Goal: Task Accomplishment & Management: Manage account settings

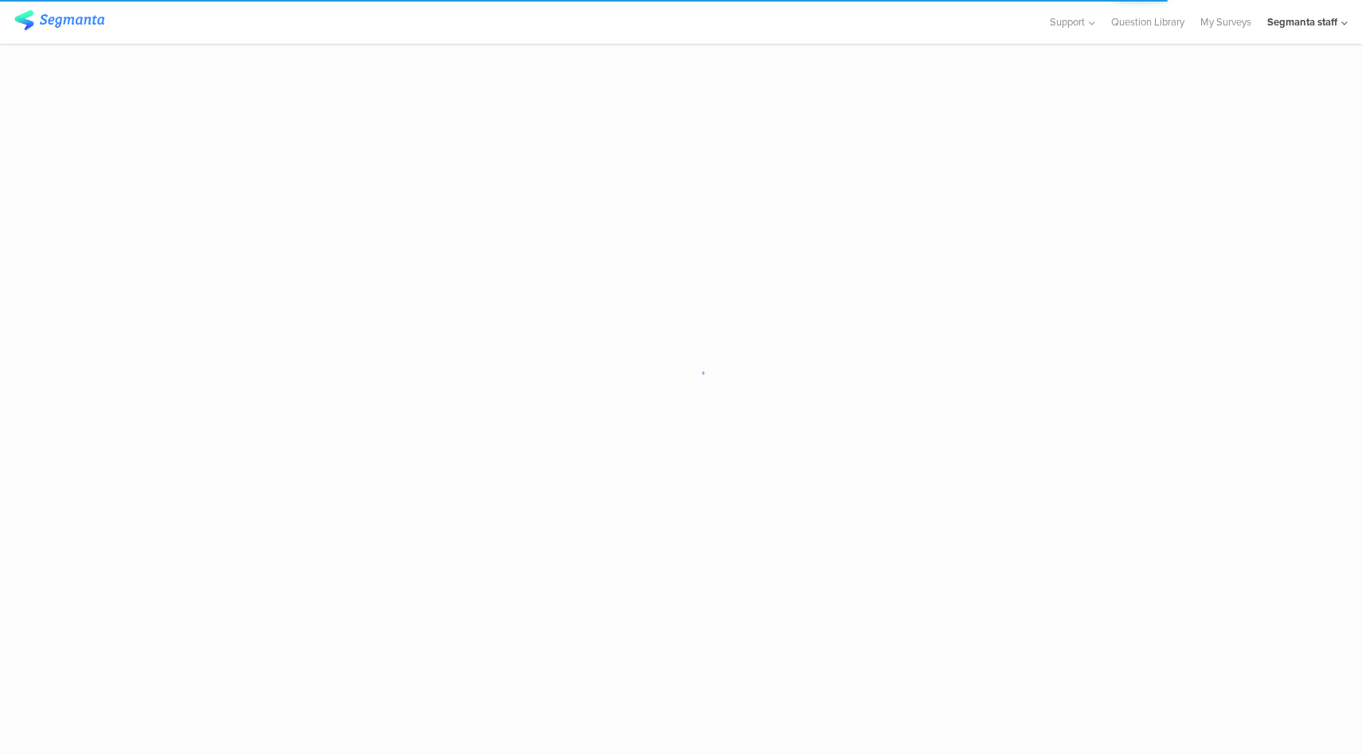
click at [1273, 29] on div "Segmanta staff" at bounding box center [1307, 22] width 80 height 44
click at [1330, 449] on icon at bounding box center [1335, 447] width 10 height 10
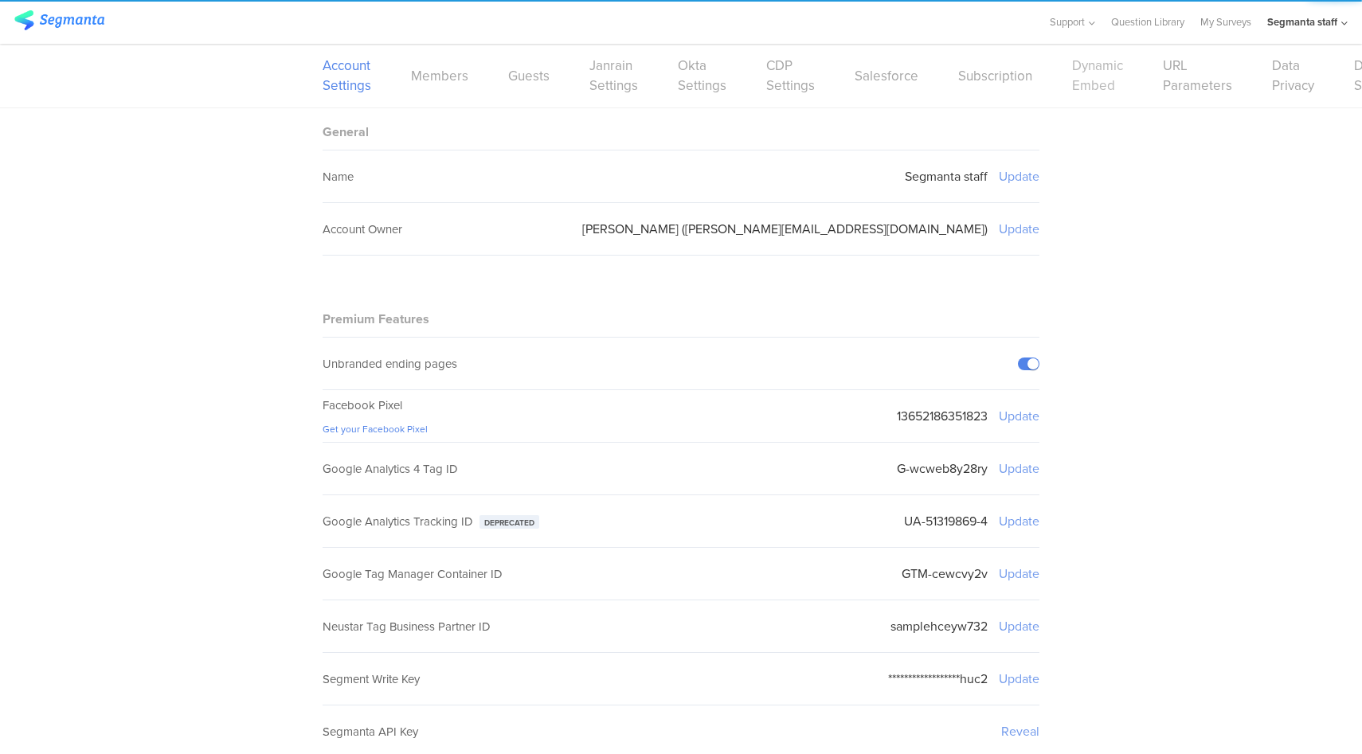
click at [1091, 88] on link "Dynamic Embed" at bounding box center [1097, 76] width 51 height 40
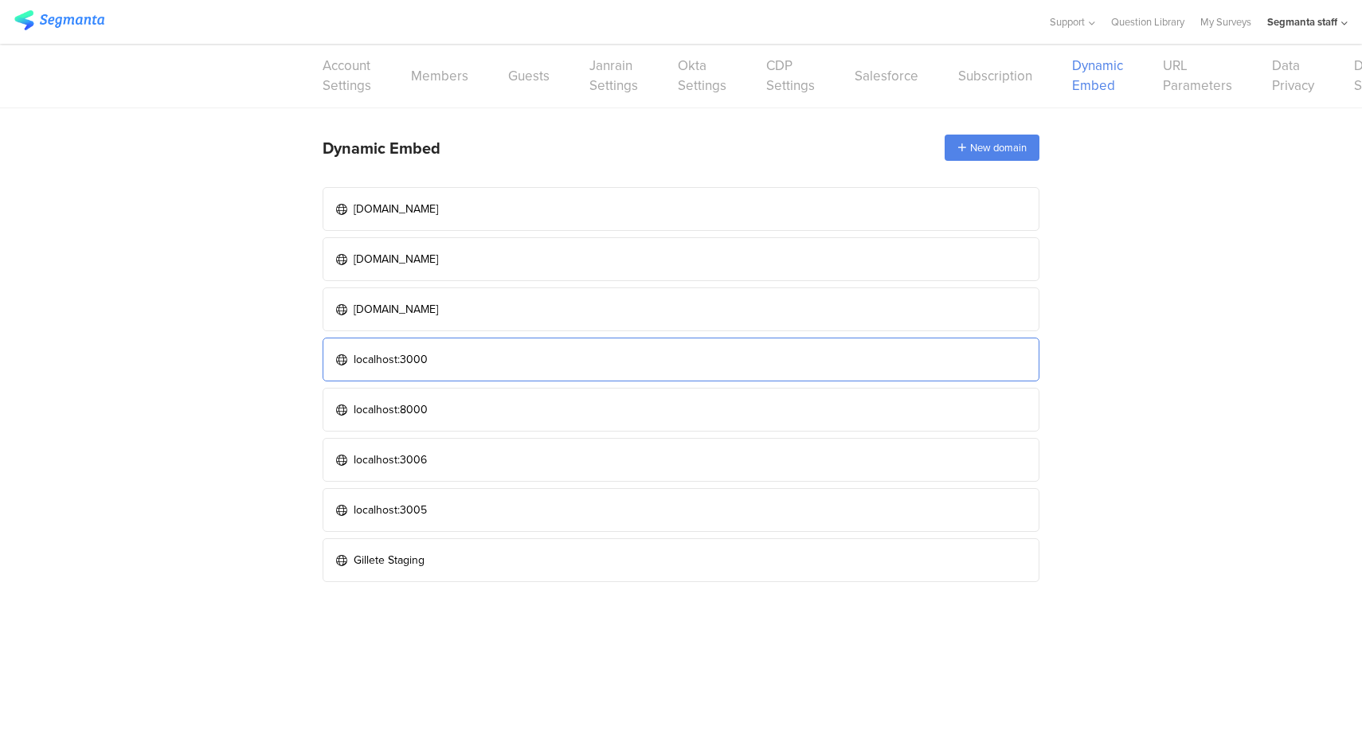
click at [495, 351] on link "localhost:3000" at bounding box center [681, 360] width 717 height 44
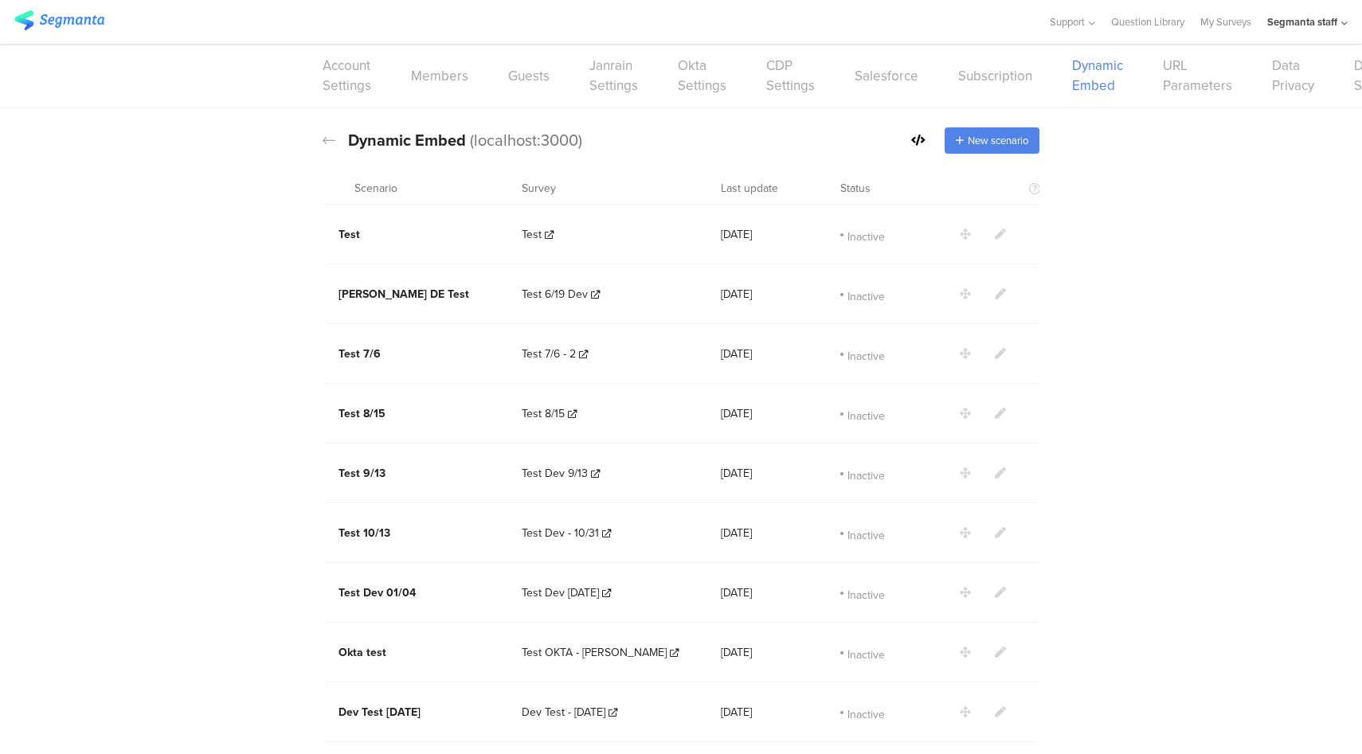
click at [911, 140] on icon at bounding box center [918, 140] width 14 height 11
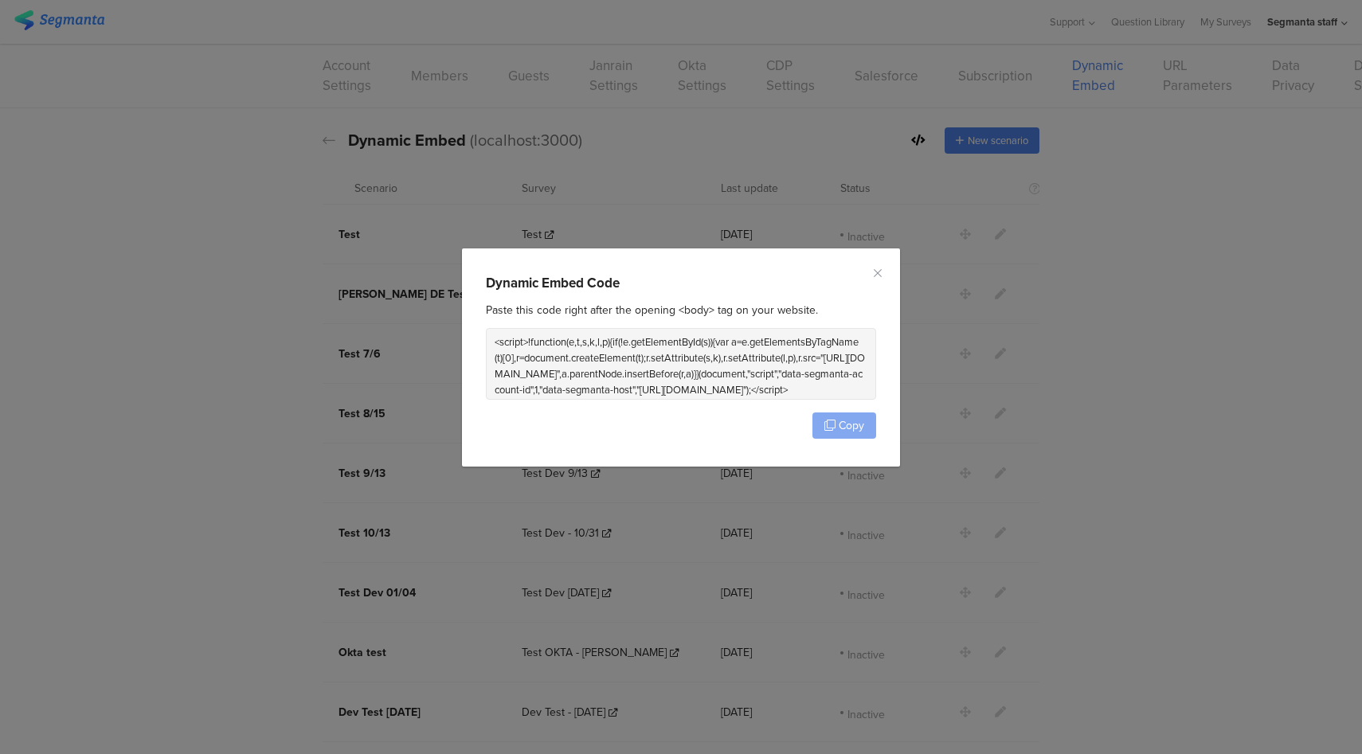
click at [835, 425] on button "Copy" at bounding box center [844, 426] width 64 height 26
click at [878, 274] on icon "Close" at bounding box center [877, 273] width 13 height 13
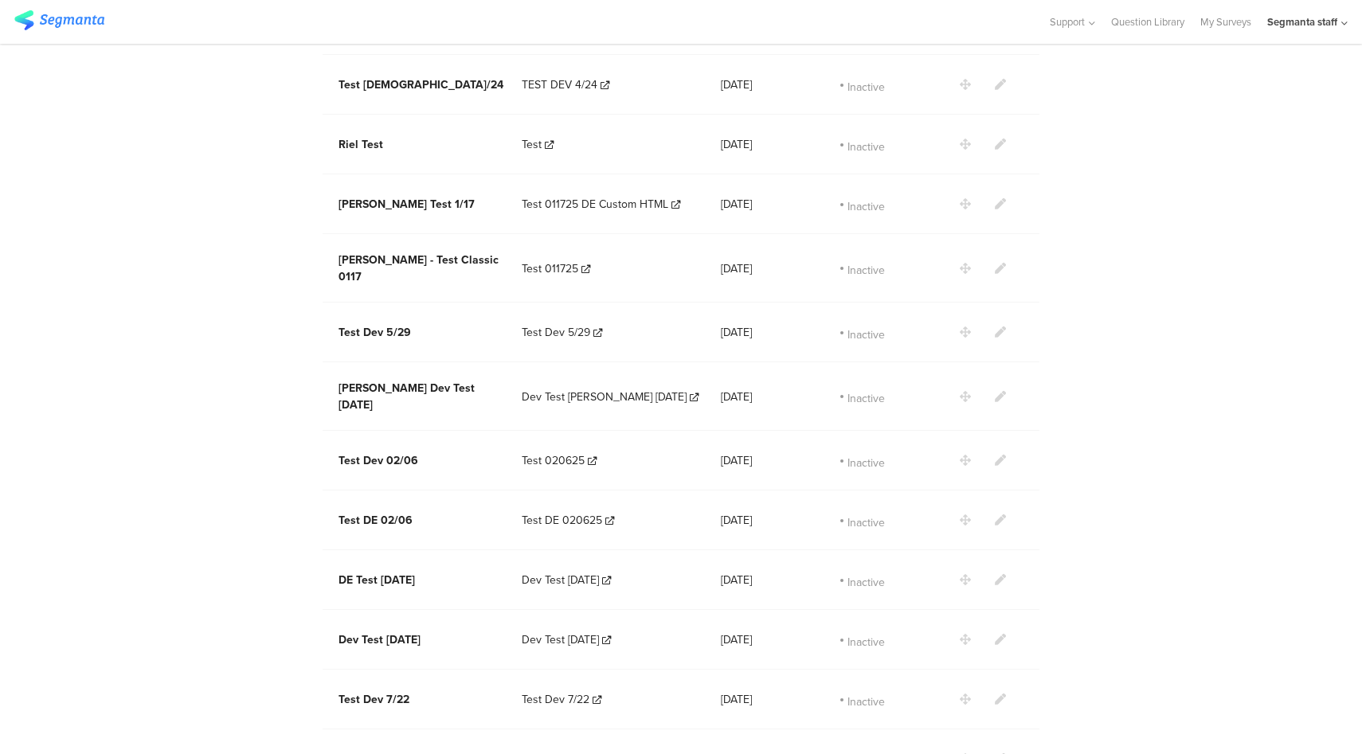
scroll to position [1779, 0]
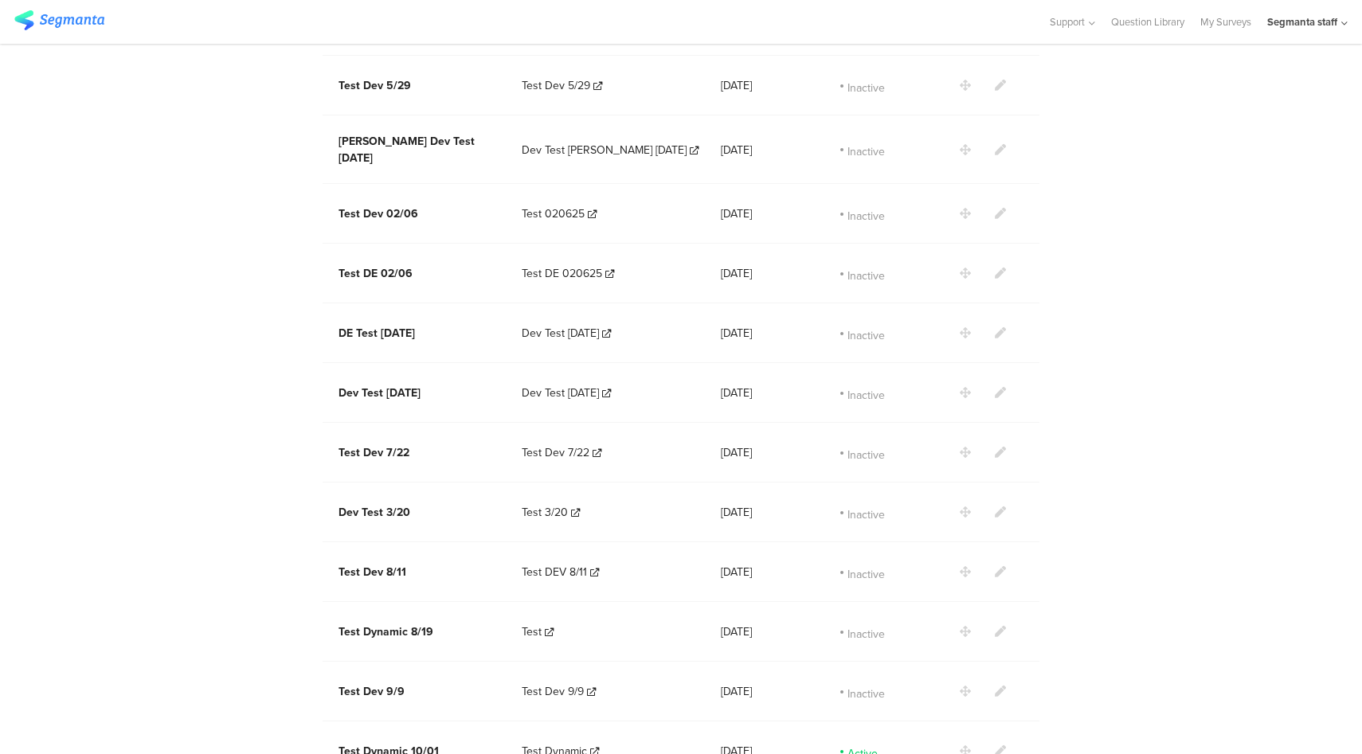
click at [996, 745] on icon at bounding box center [1000, 750] width 11 height 11
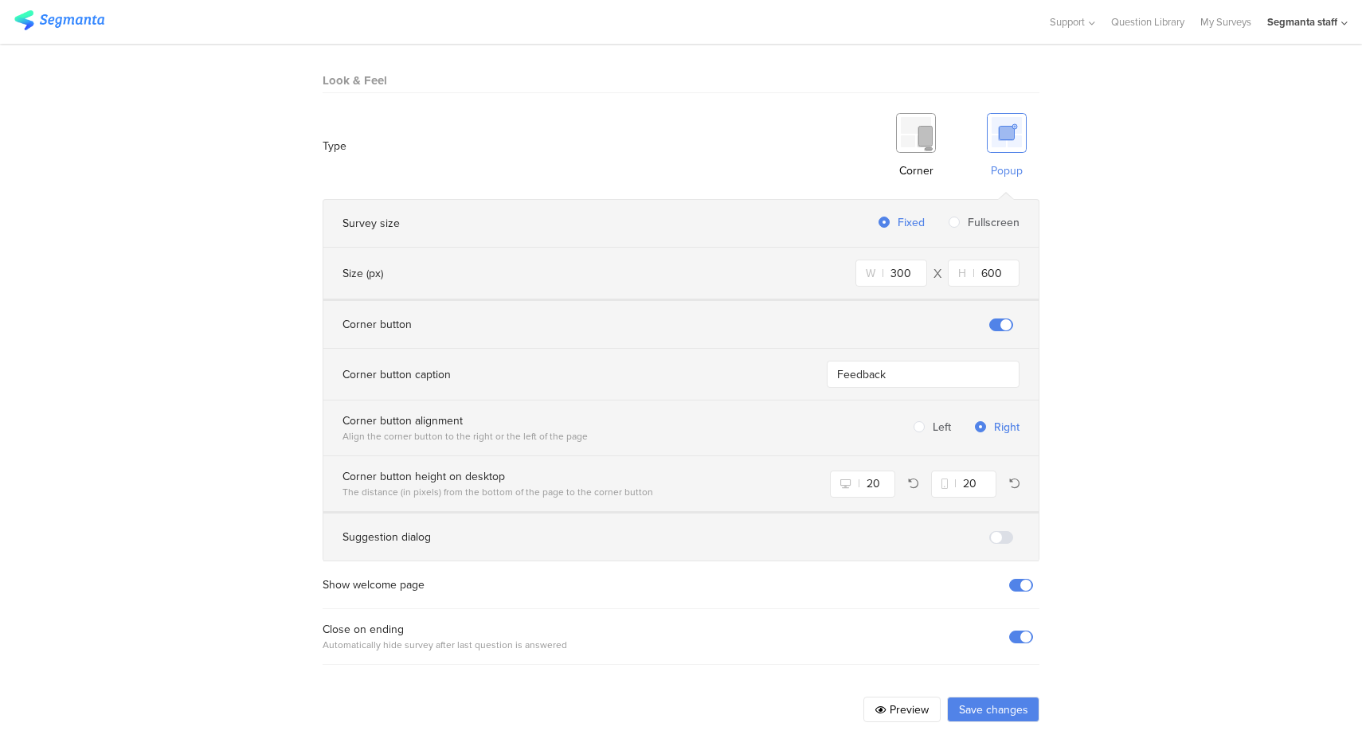
scroll to position [914, 0]
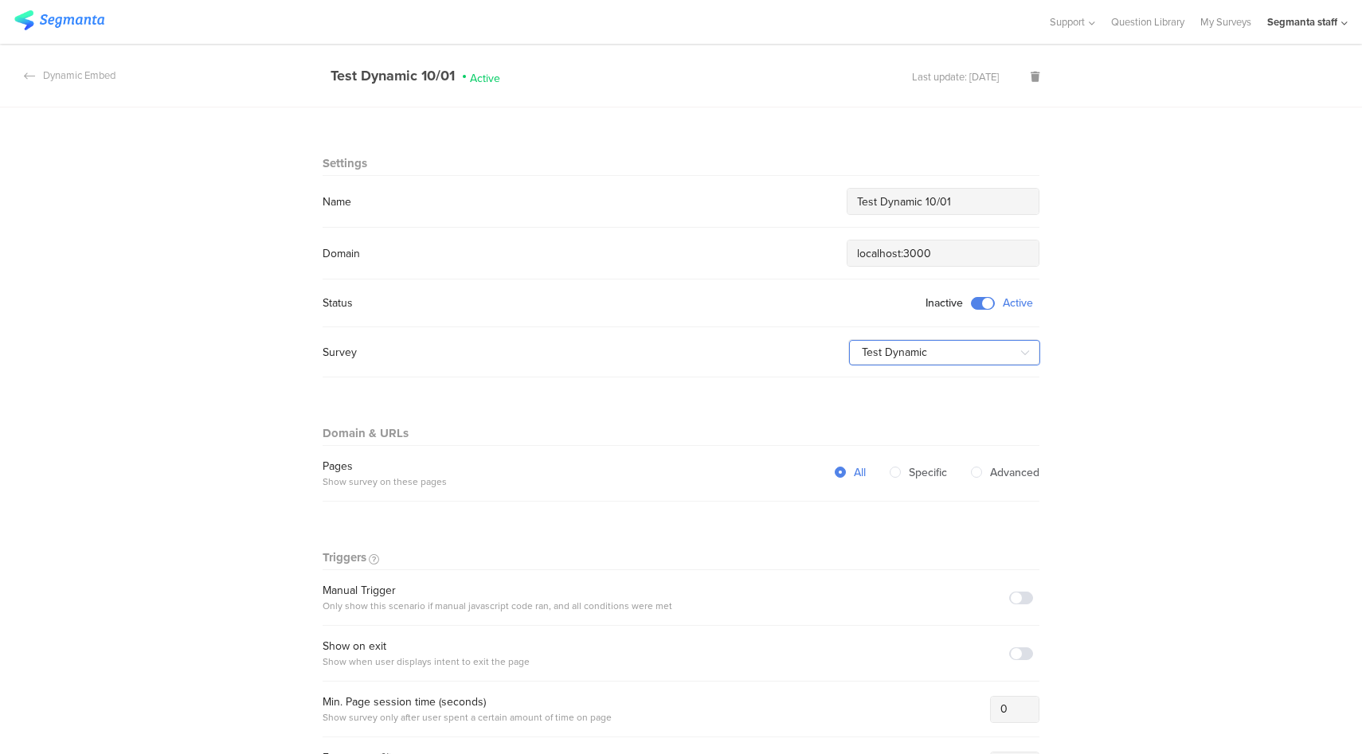
click at [964, 346] on input "Test Dynamic" at bounding box center [944, 352] width 191 height 25
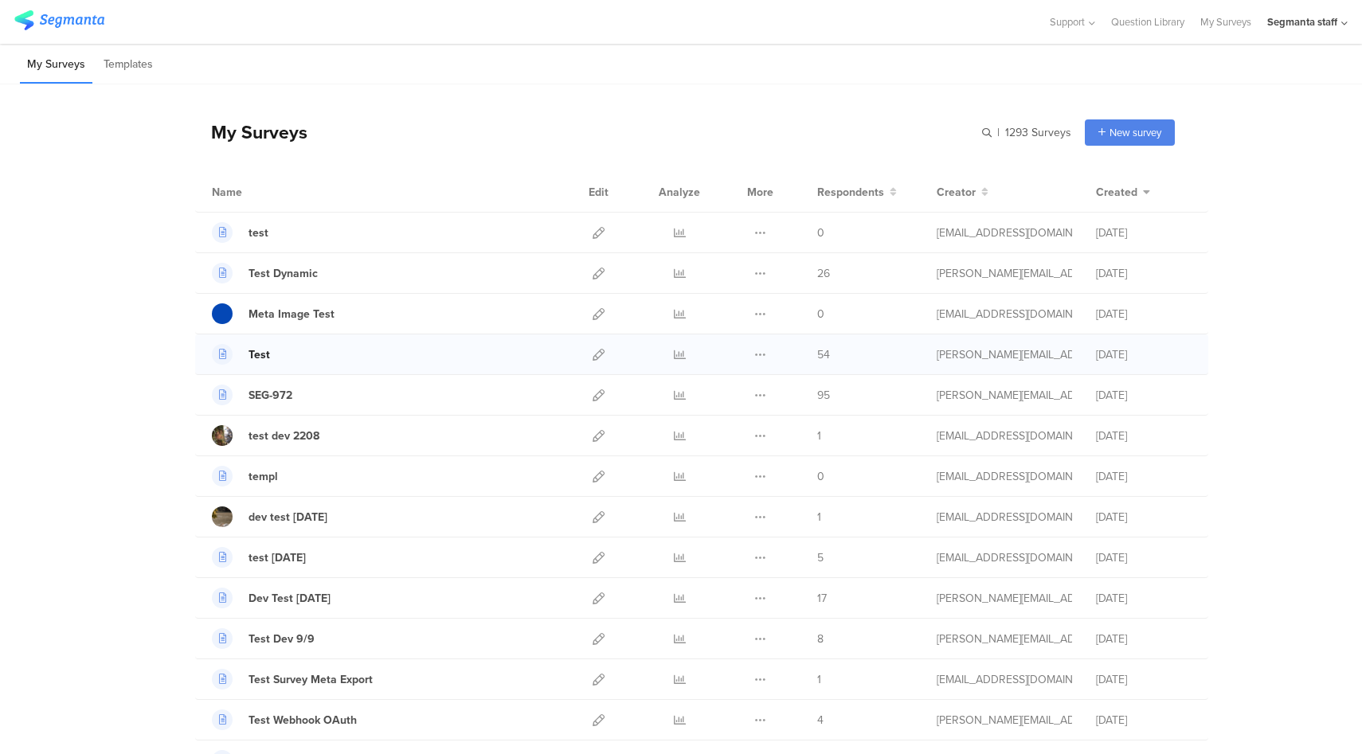
click at [252, 356] on div "Test" at bounding box center [259, 354] width 22 height 17
click at [1068, 166] on div "Start from scratch" at bounding box center [1100, 165] width 148 height 36
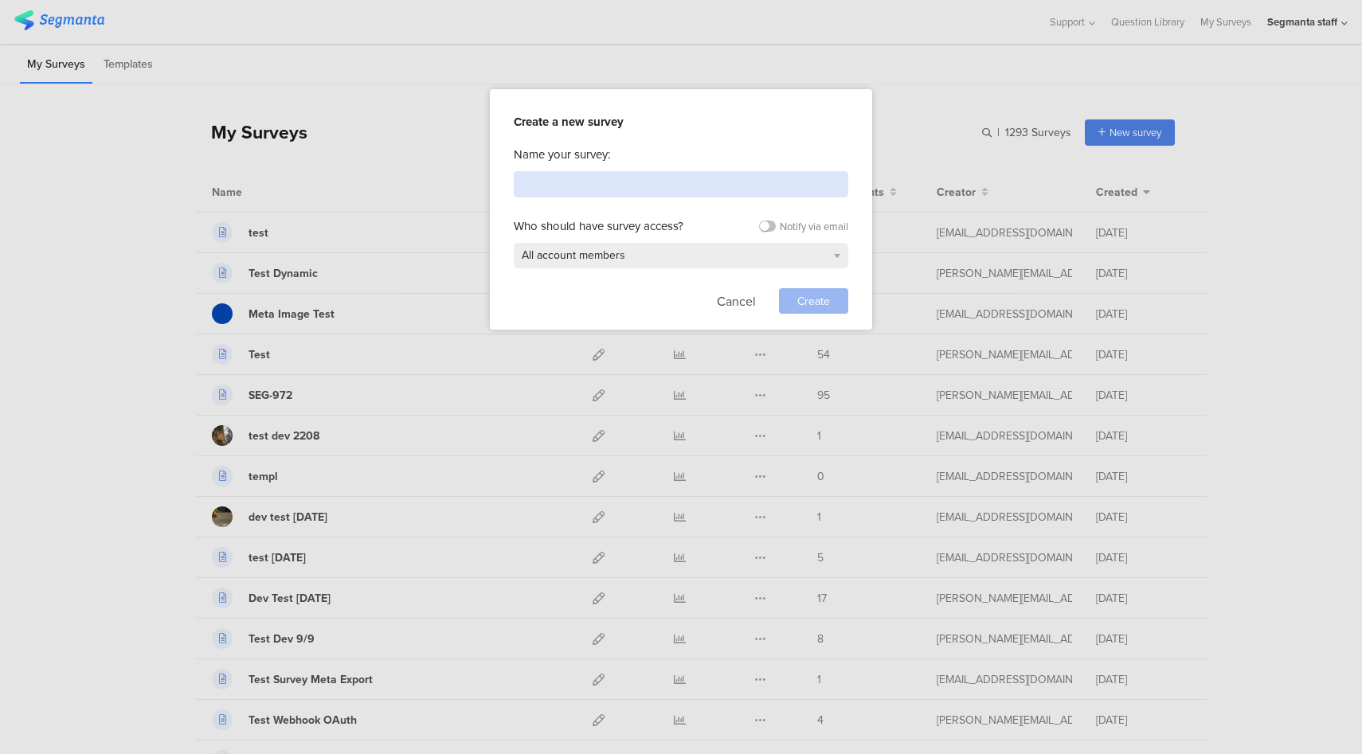
click at [687, 191] on input at bounding box center [681, 184] width 335 height 26
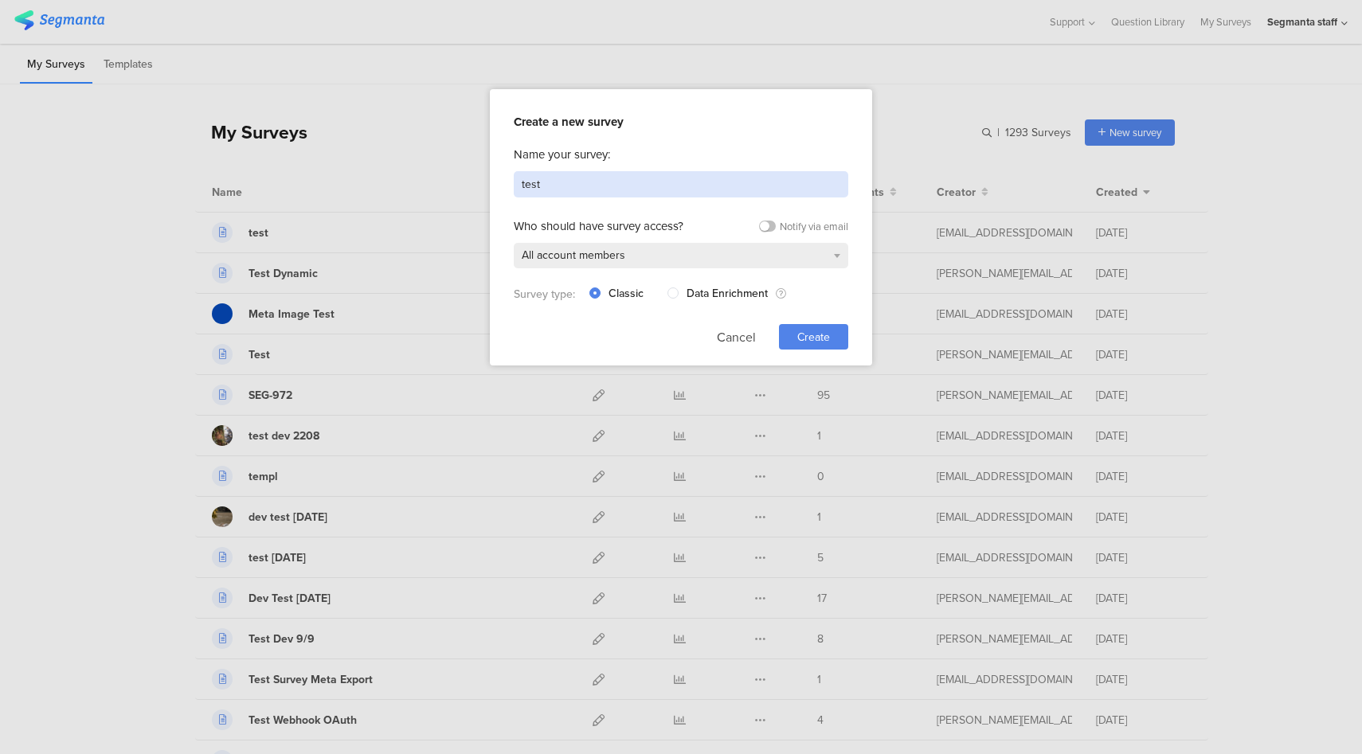
type input "test"
click at [834, 335] on div "Create" at bounding box center [813, 336] width 69 height 25
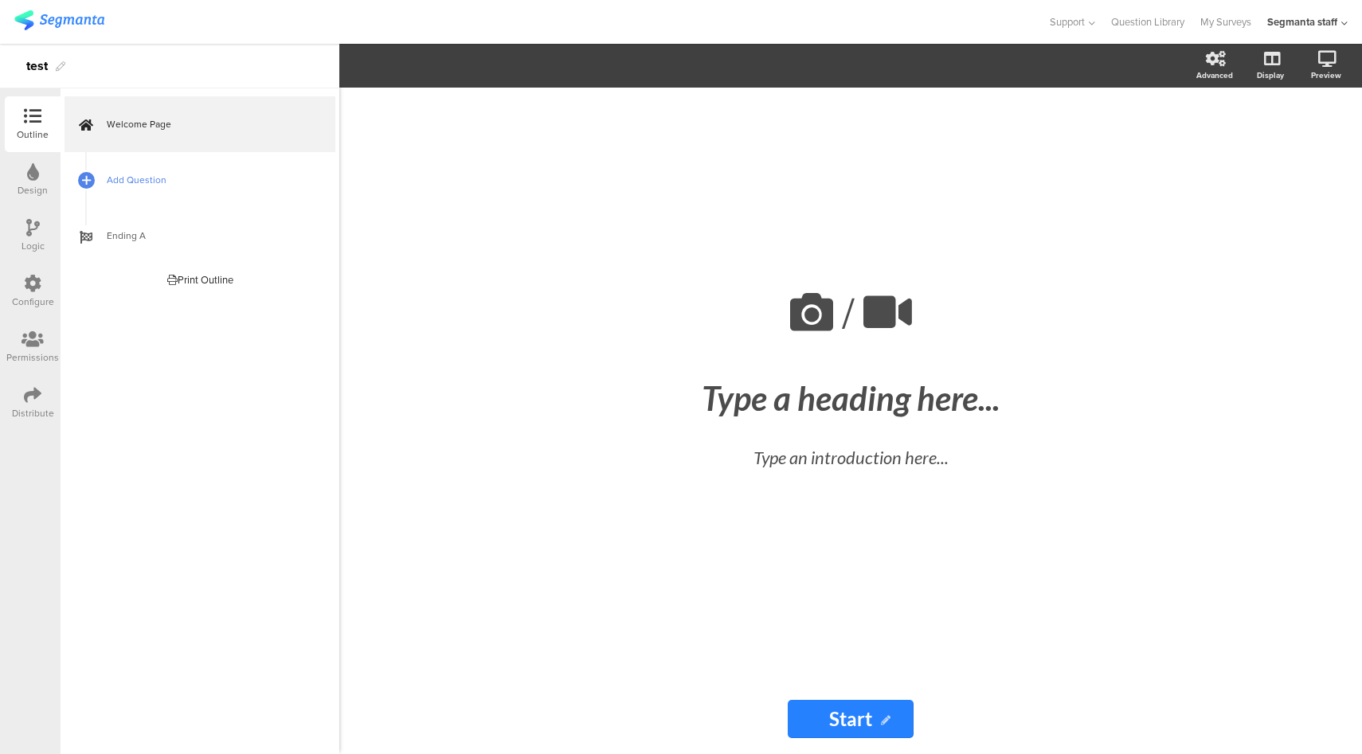
click at [145, 181] on span "Add Question" at bounding box center [209, 180] width 204 height 16
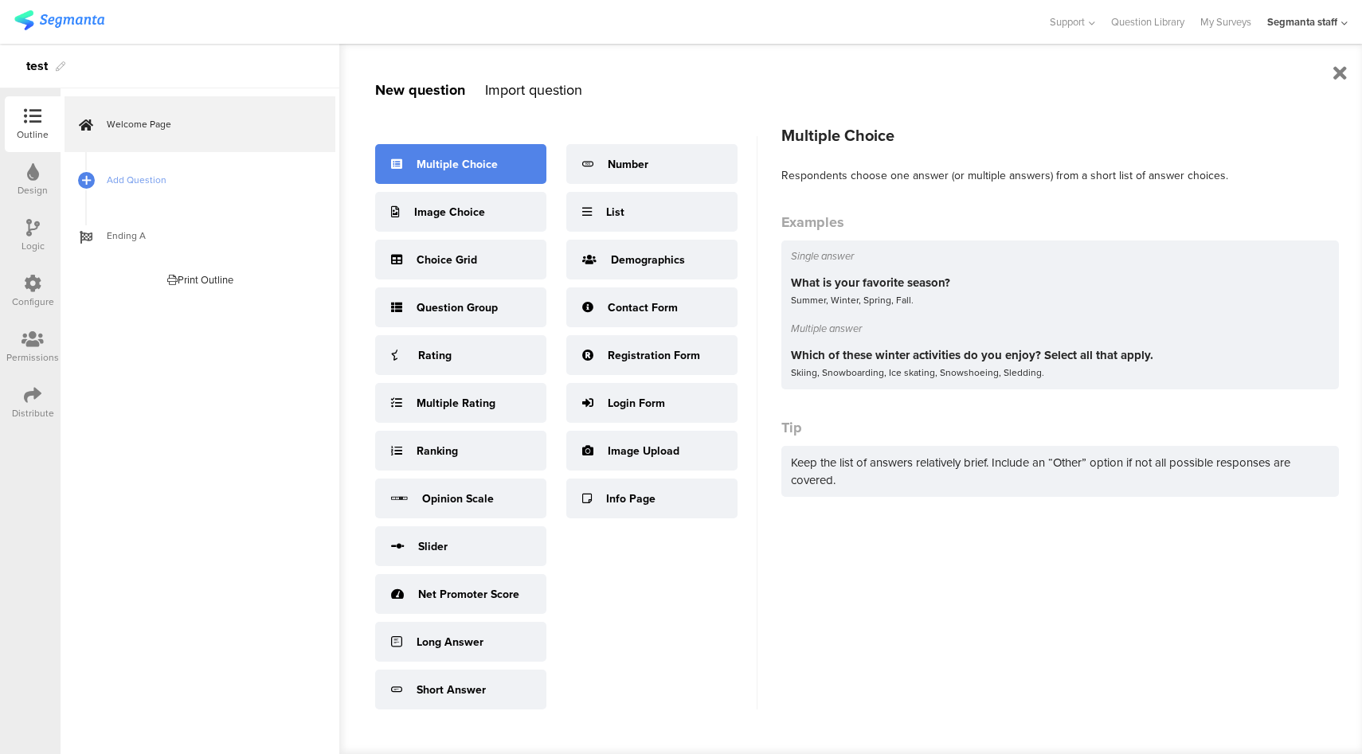
click at [471, 159] on div "Multiple Choice" at bounding box center [457, 164] width 81 height 17
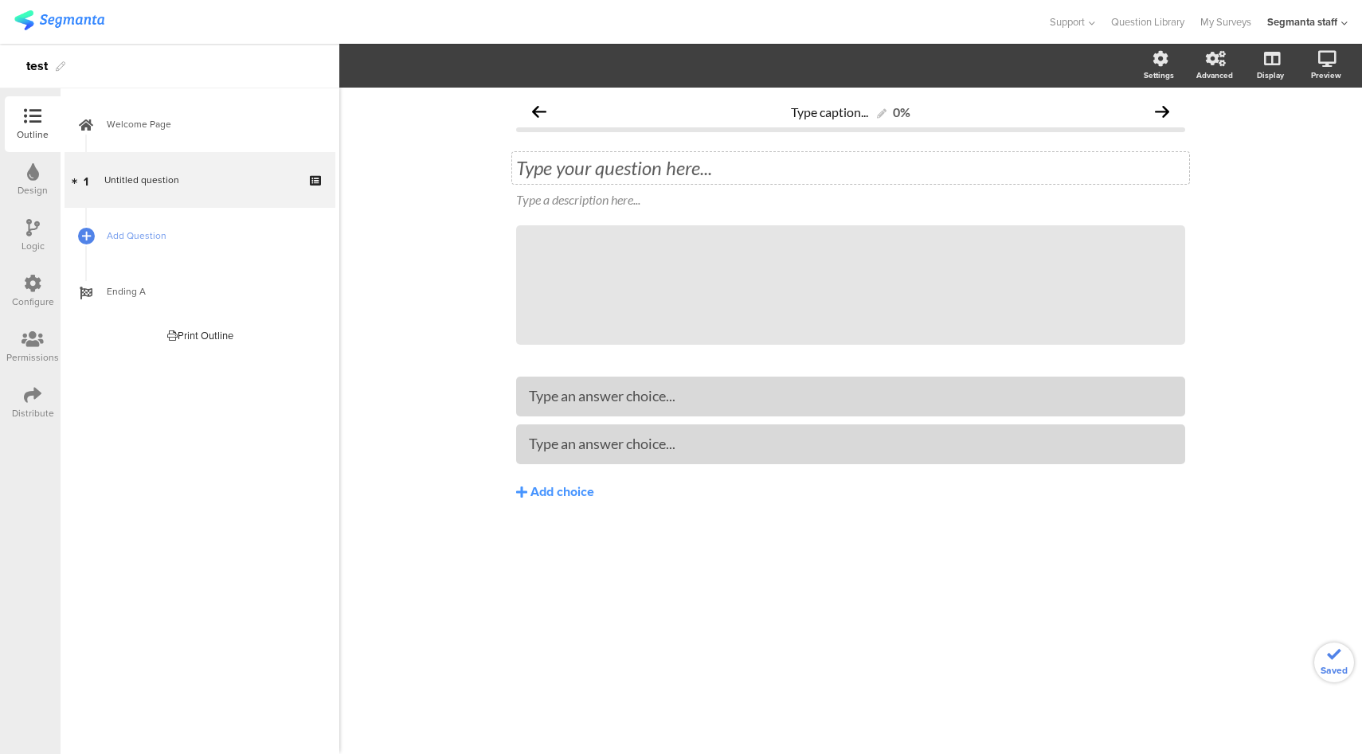
click at [669, 171] on div "Type your question here..." at bounding box center [850, 168] width 669 height 24
drag, startPoint x: 652, startPoint y: 397, endPoint x: 651, endPoint y: 413, distance: 15.9
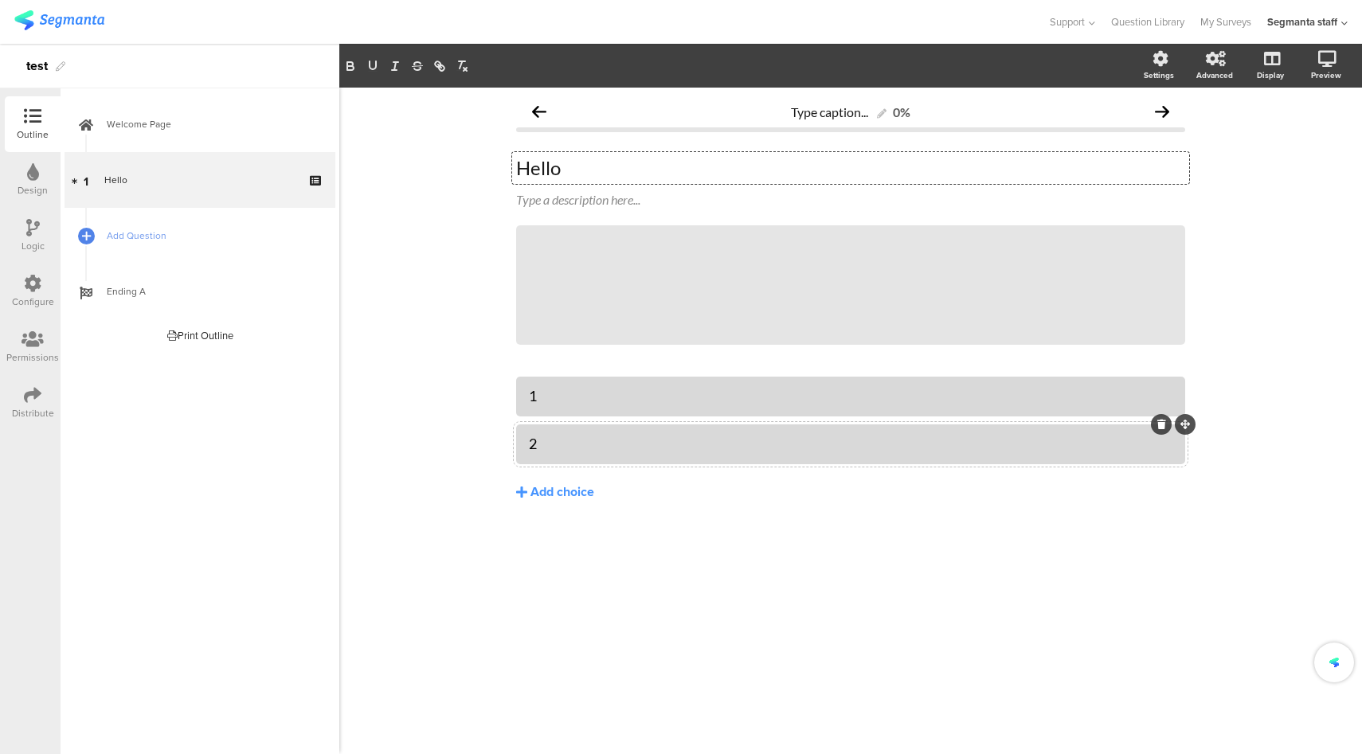
click at [38, 62] on div "test" at bounding box center [37, 65] width 22 height 25
click at [867, 41] on div "Support Help Center Live Chat Question Library My Surveys Segmanta staff ACCOUN…" at bounding box center [680, 22] width 1333 height 44
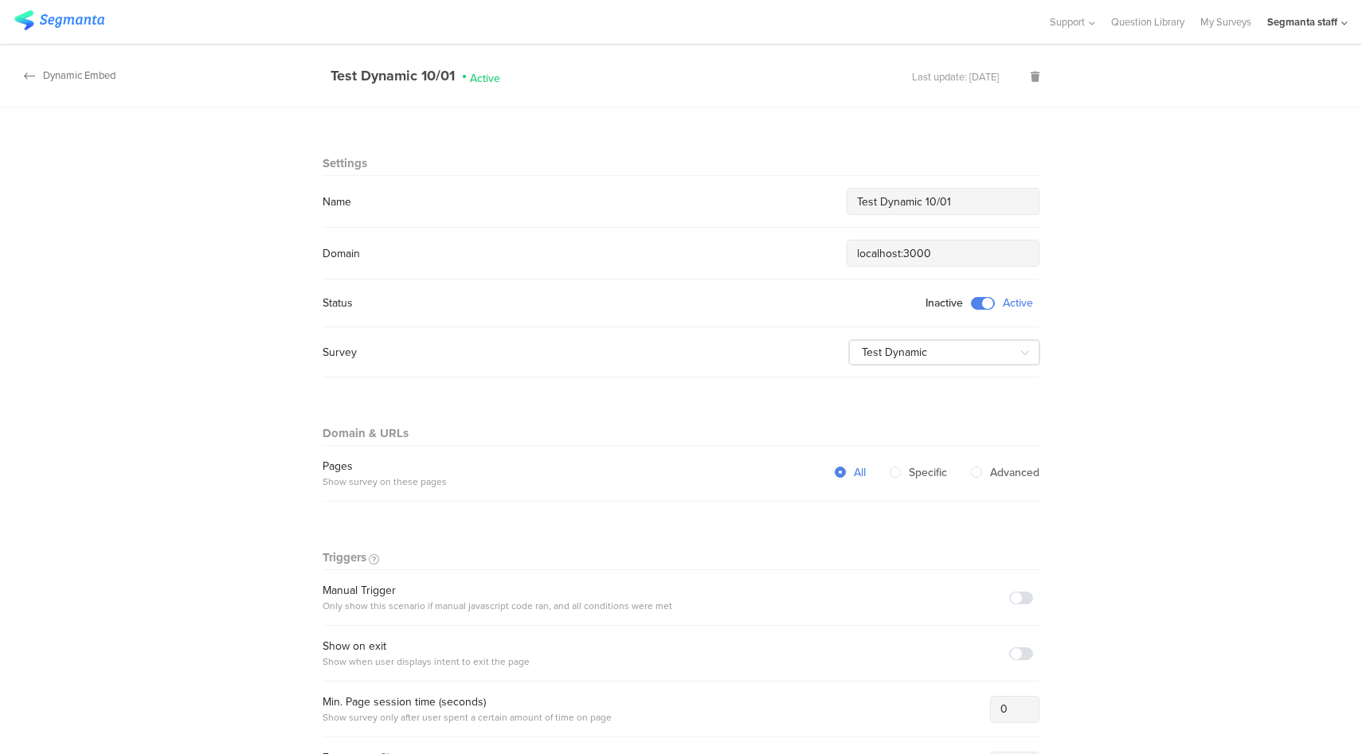
click at [112, 78] on div "Dynamic Embed" at bounding box center [57, 75] width 115 height 15
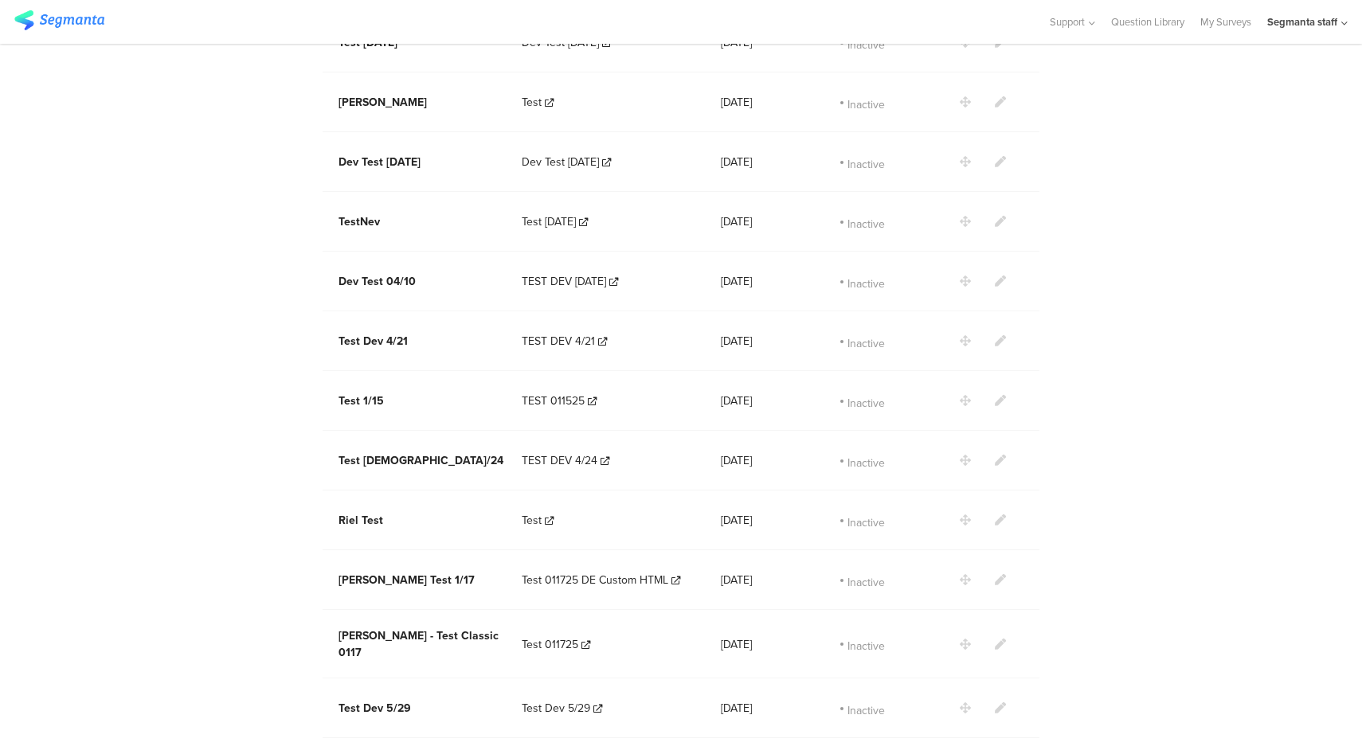
scroll to position [1760, 0]
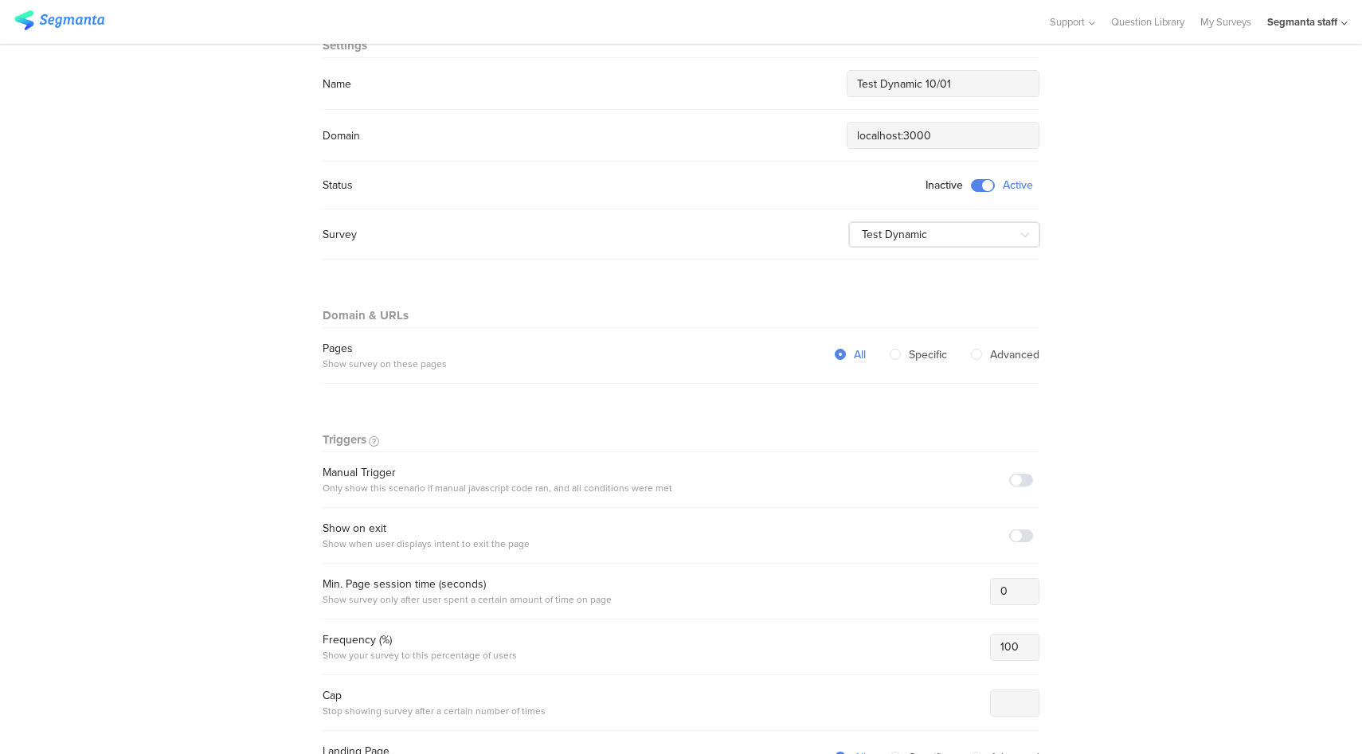
scroll to position [82, 0]
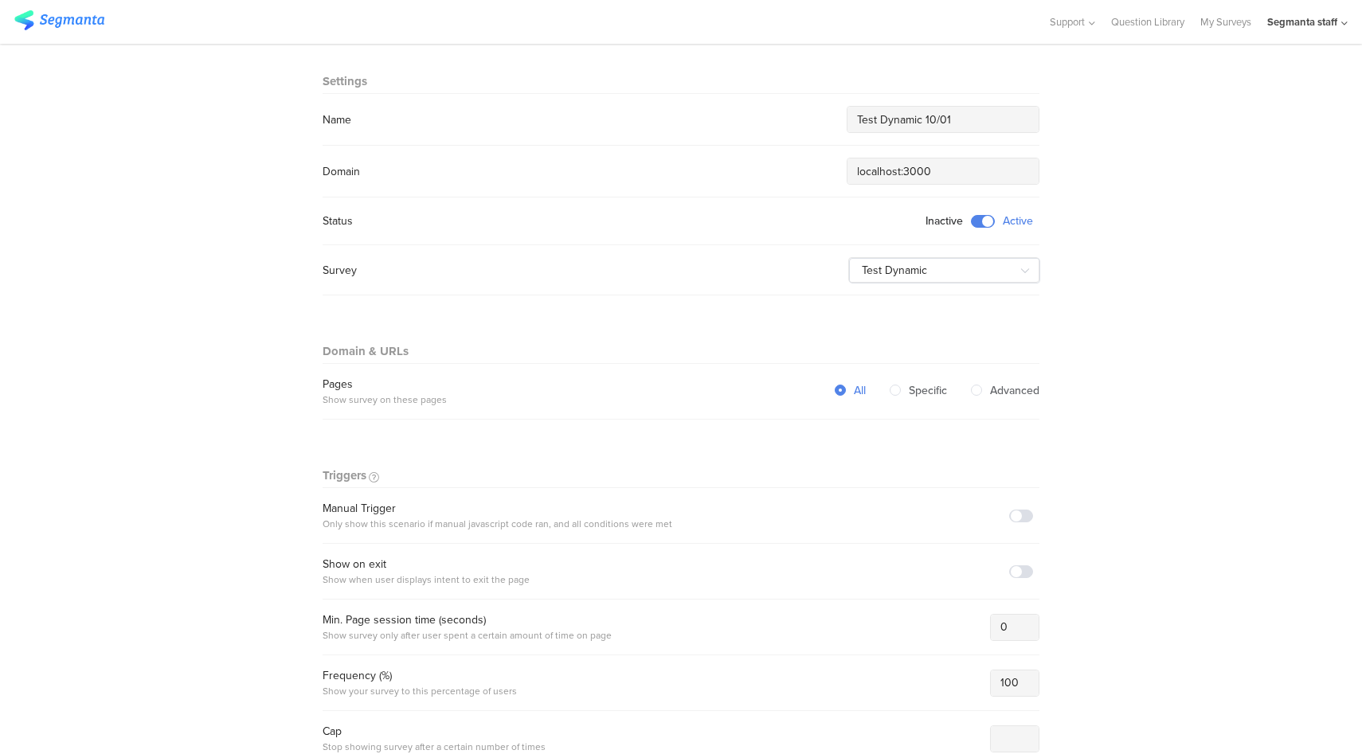
click at [978, 222] on span at bounding box center [983, 221] width 24 height 13
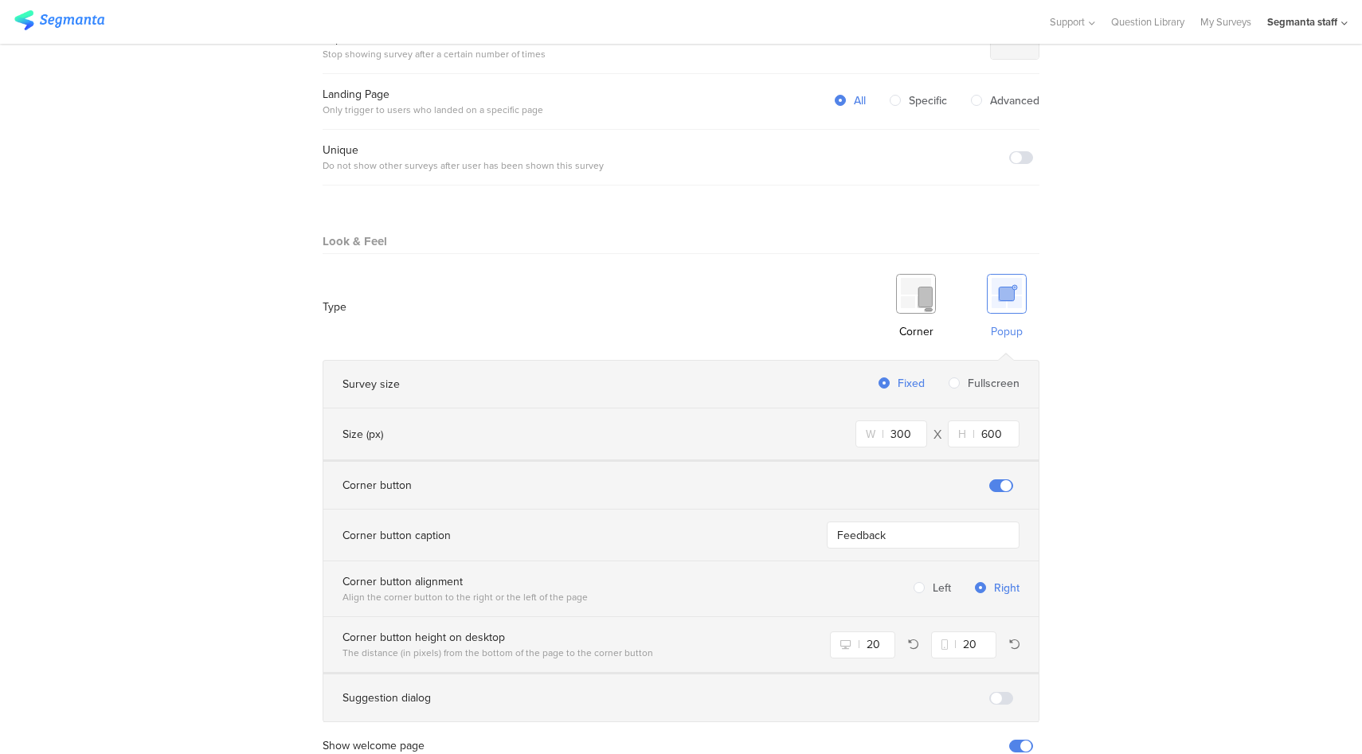
scroll to position [914, 0]
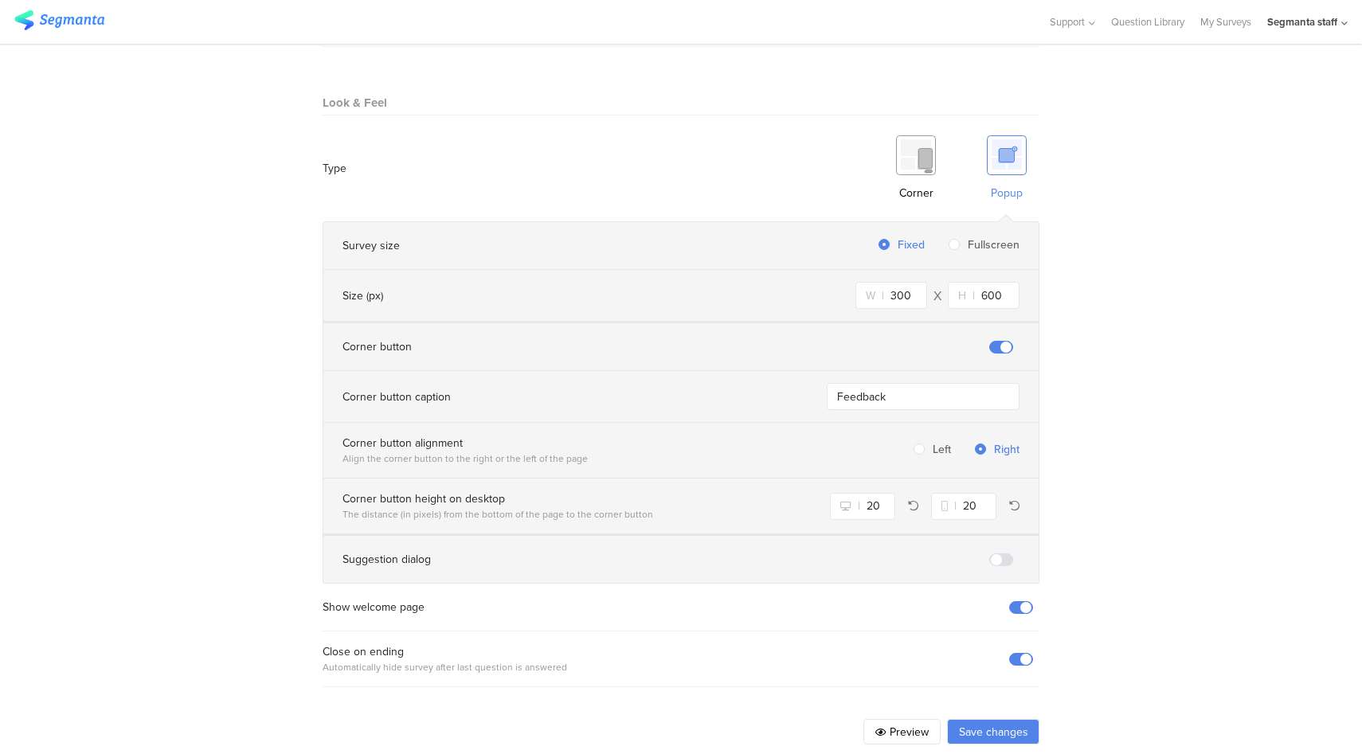
click at [984, 719] on button "Save changes" at bounding box center [993, 731] width 92 height 25
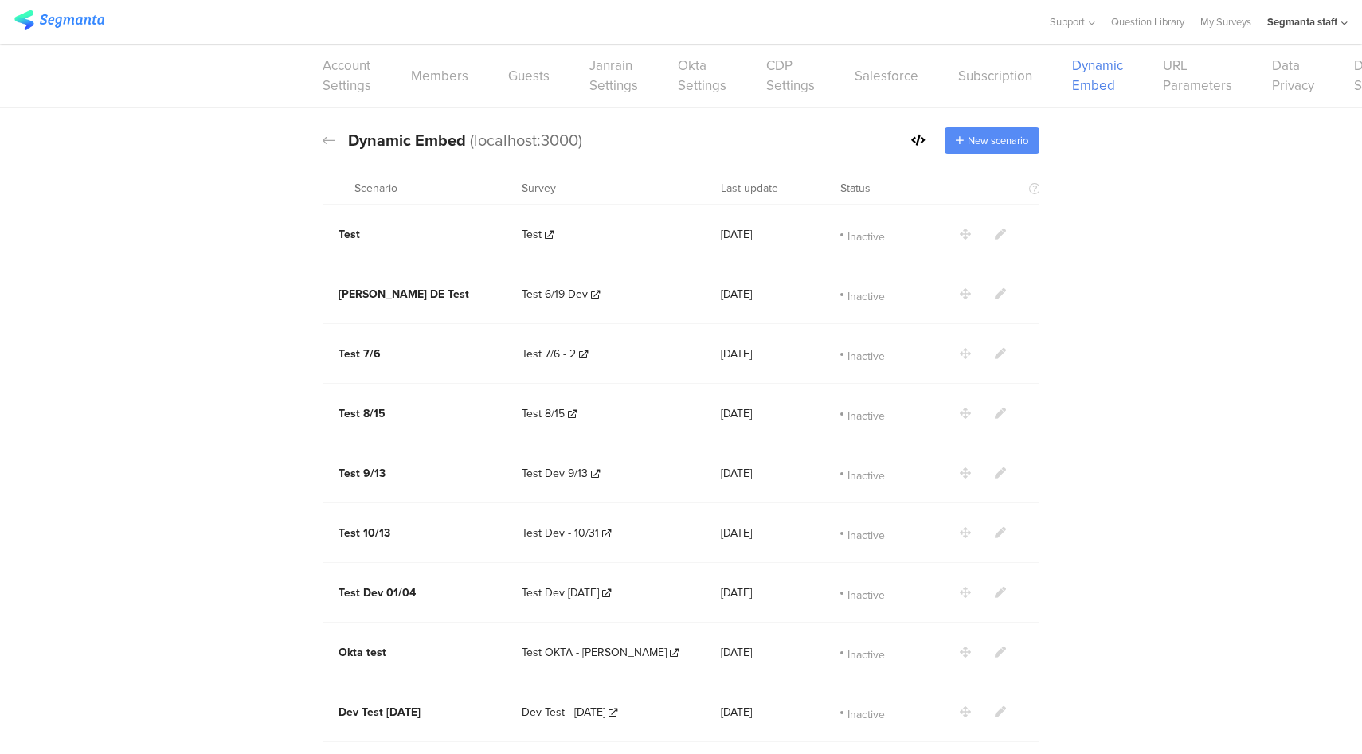
click at [986, 148] on div "New scenario" at bounding box center [992, 140] width 95 height 26
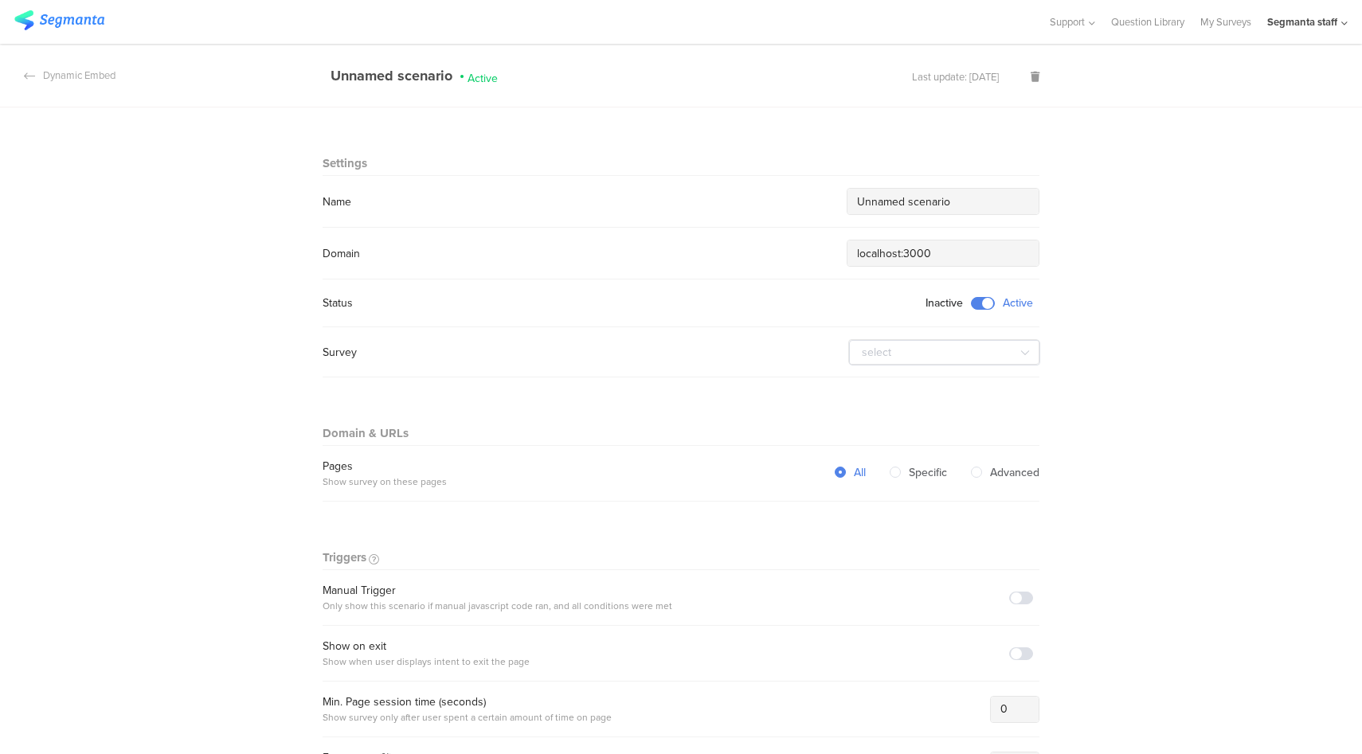
click at [891, 194] on input "Unnamed scenario" at bounding box center [943, 202] width 172 height 17
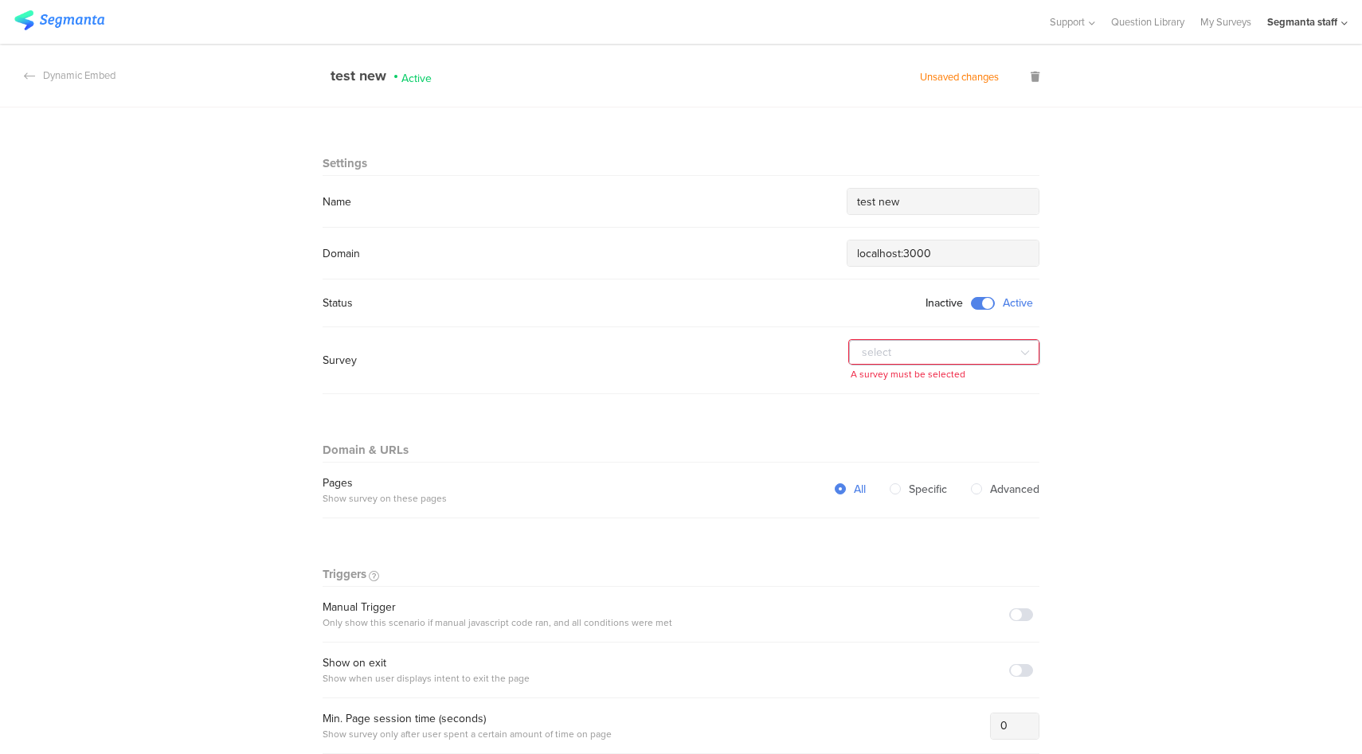
type input "test new"
click at [913, 342] on input "text" at bounding box center [944, 352] width 191 height 25
click at [901, 396] on li "test [PERSON_NAME]" at bounding box center [1040, 393] width 378 height 32
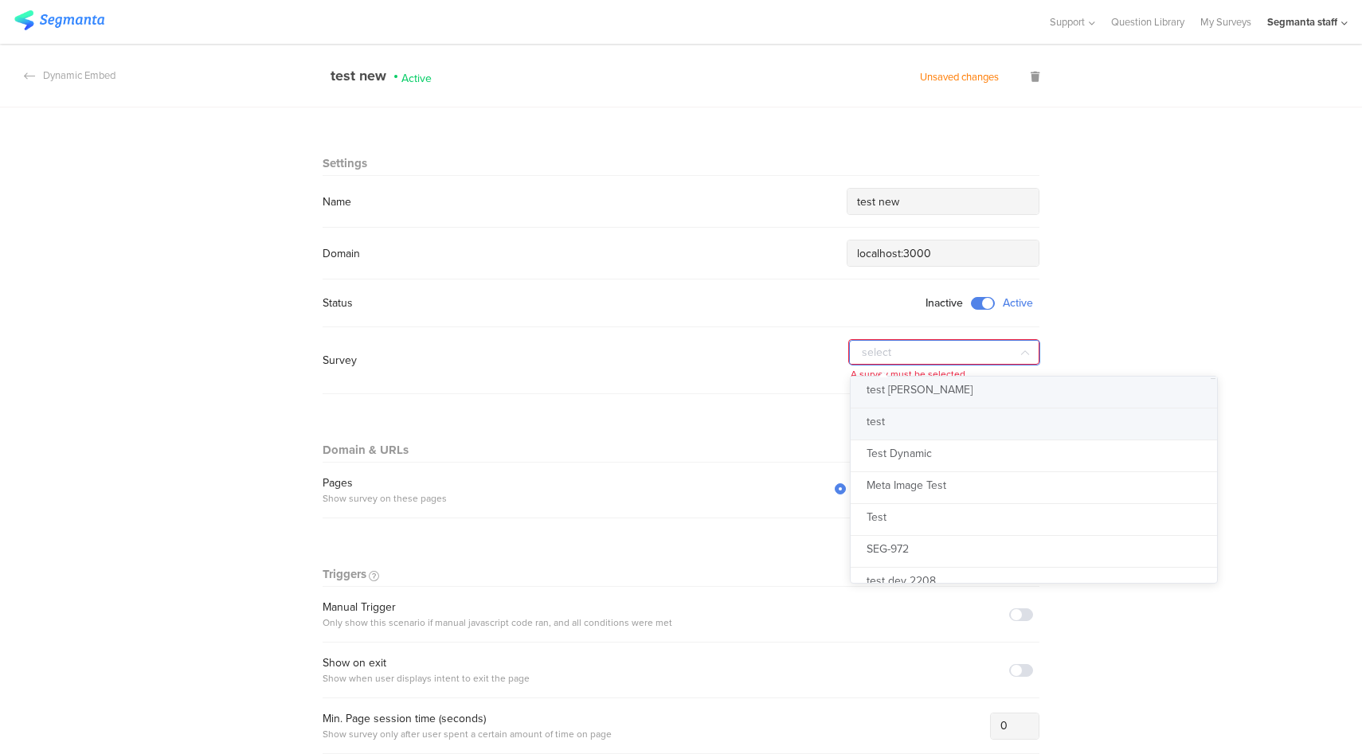
type input "test [PERSON_NAME]"
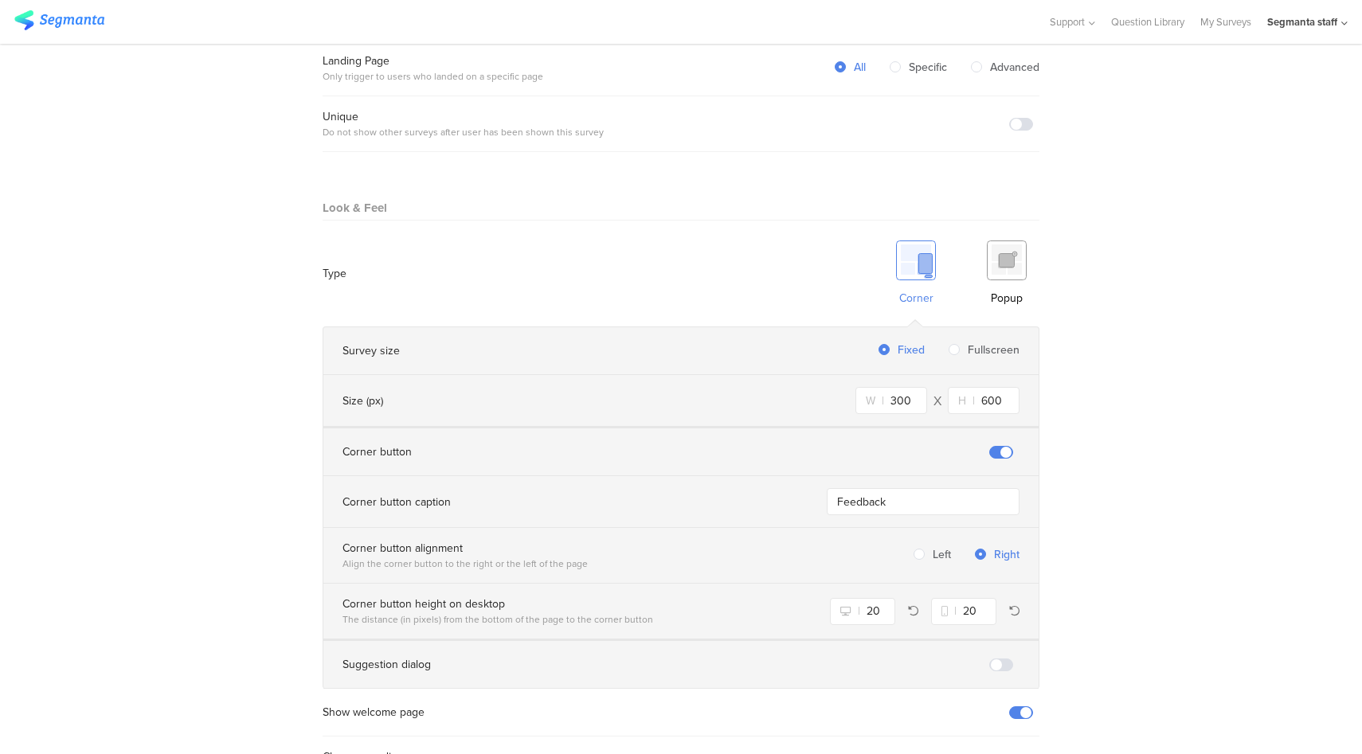
scroll to position [914, 0]
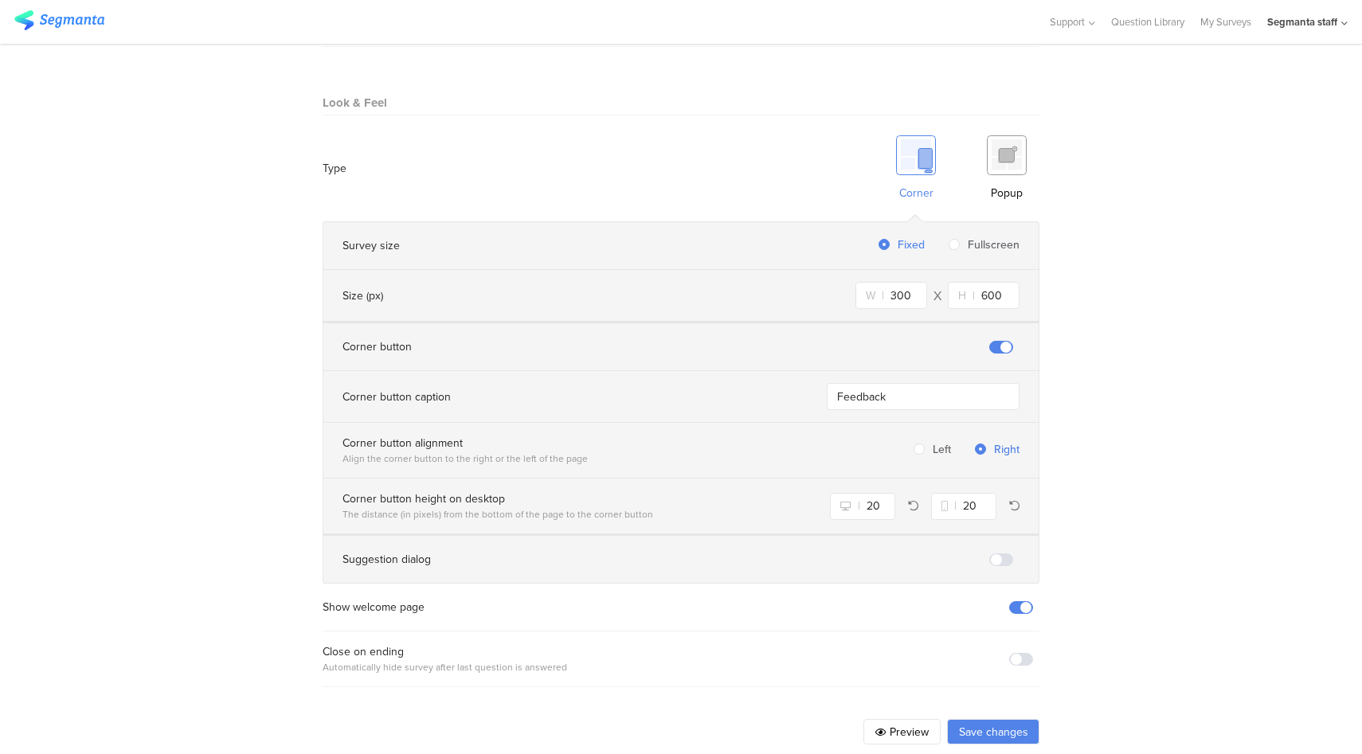
click at [1003, 135] on img at bounding box center [1007, 155] width 40 height 40
click at [986, 721] on button "Save changes" at bounding box center [993, 731] width 92 height 25
click at [988, 719] on button "Save changes" at bounding box center [993, 731] width 92 height 25
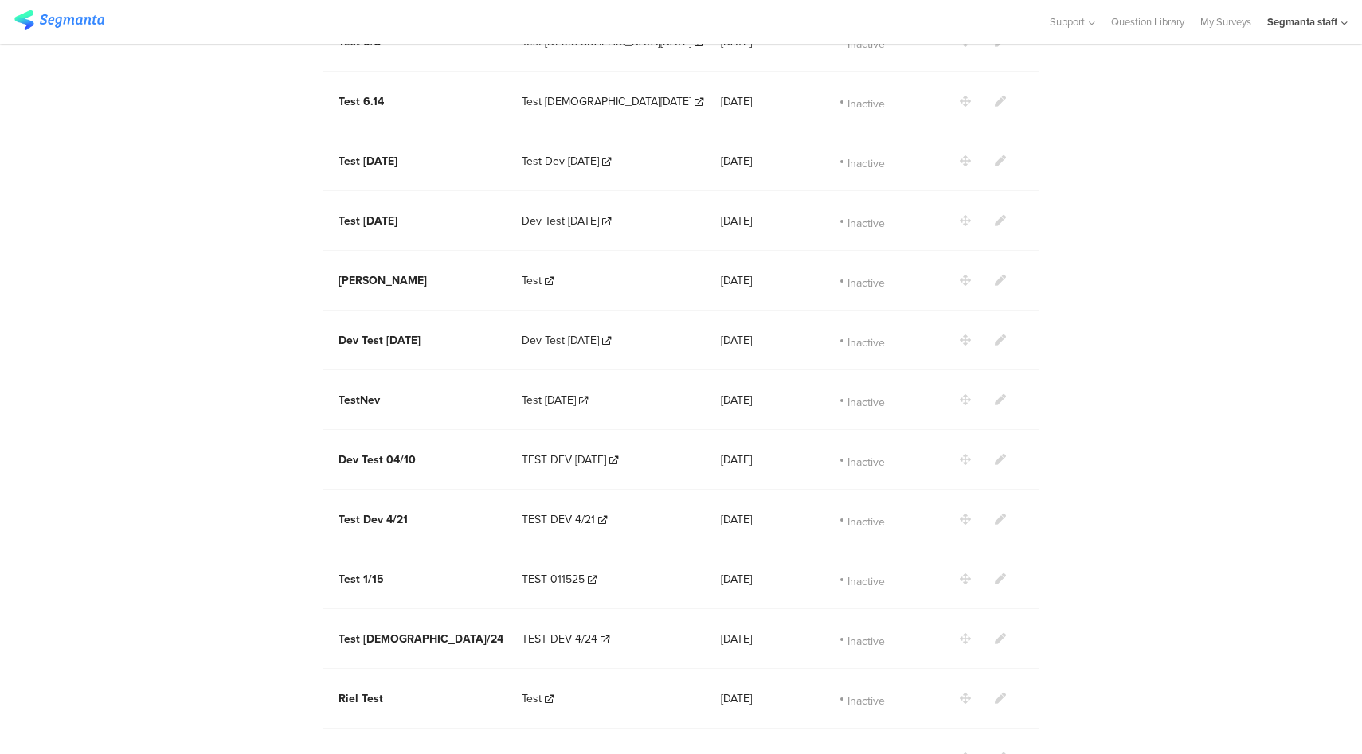
scroll to position [1838, 0]
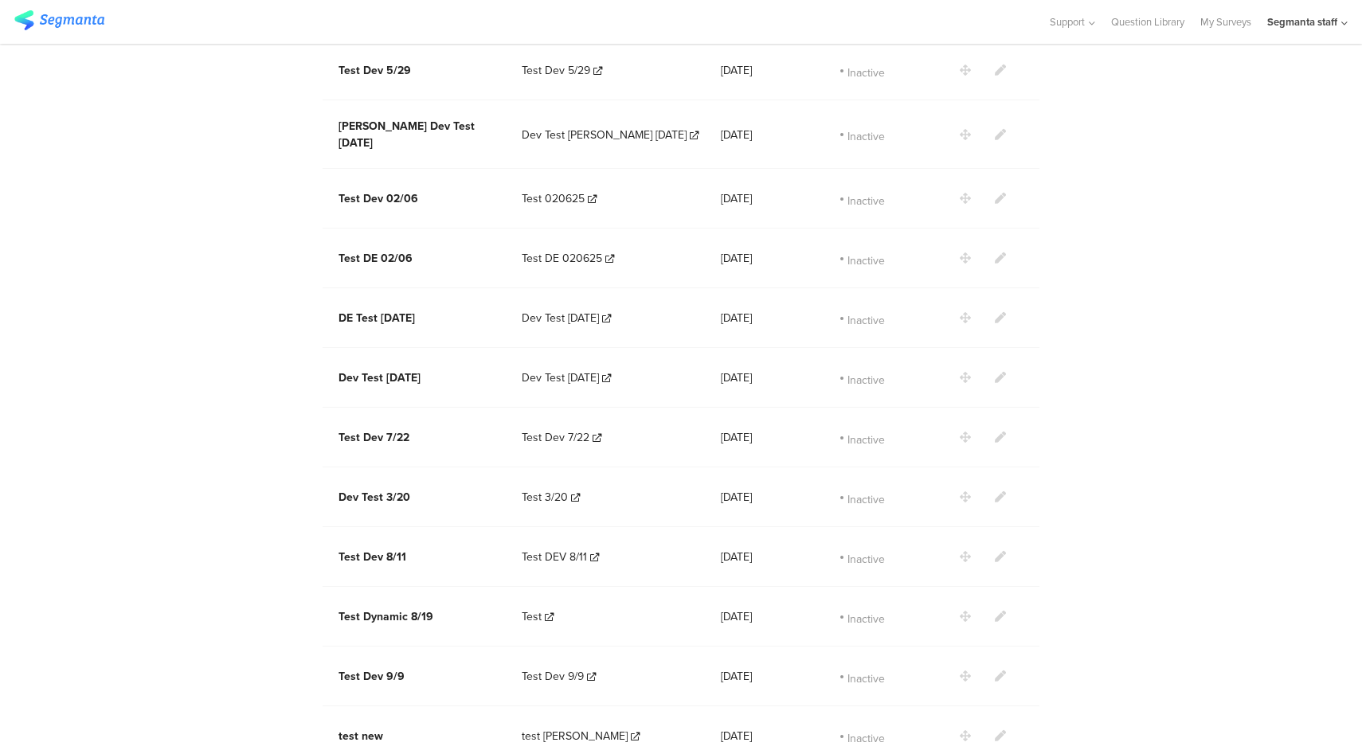
scroll to position [1838, 0]
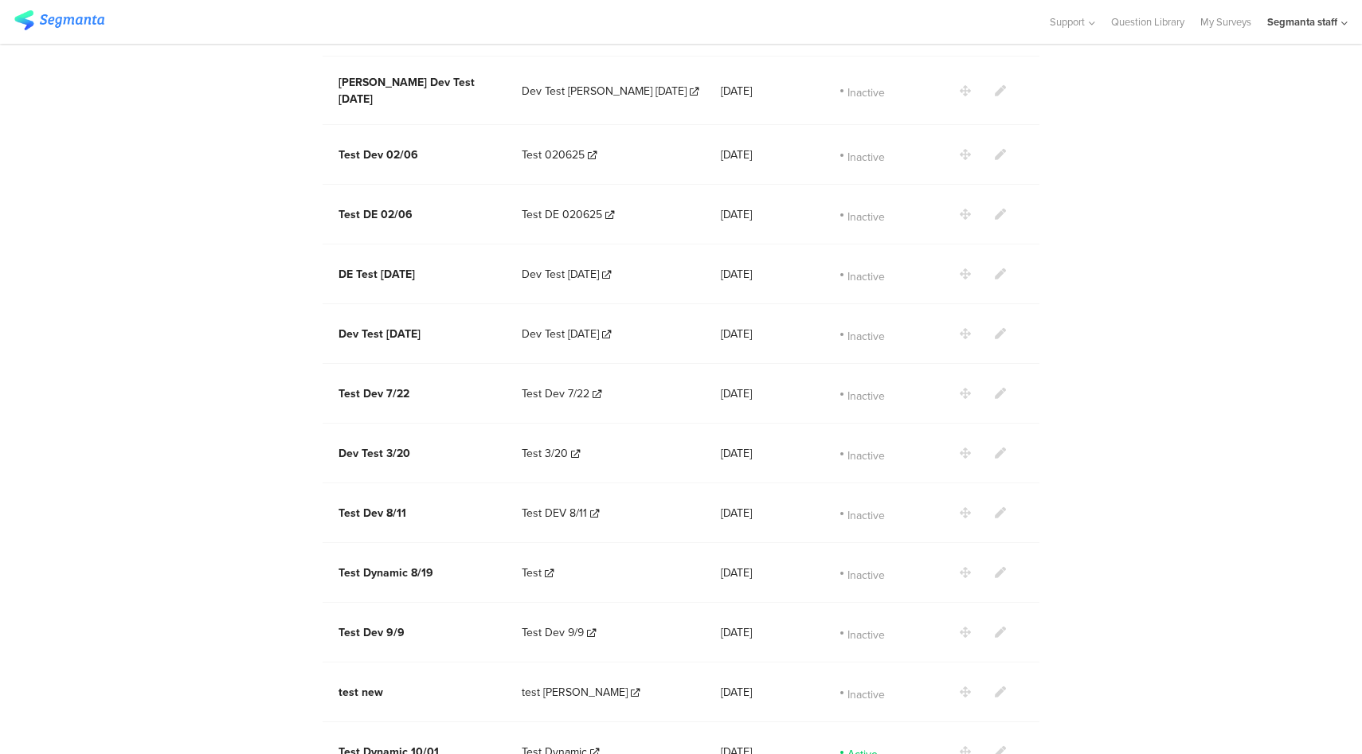
click at [995, 746] on icon at bounding box center [1000, 751] width 11 height 11
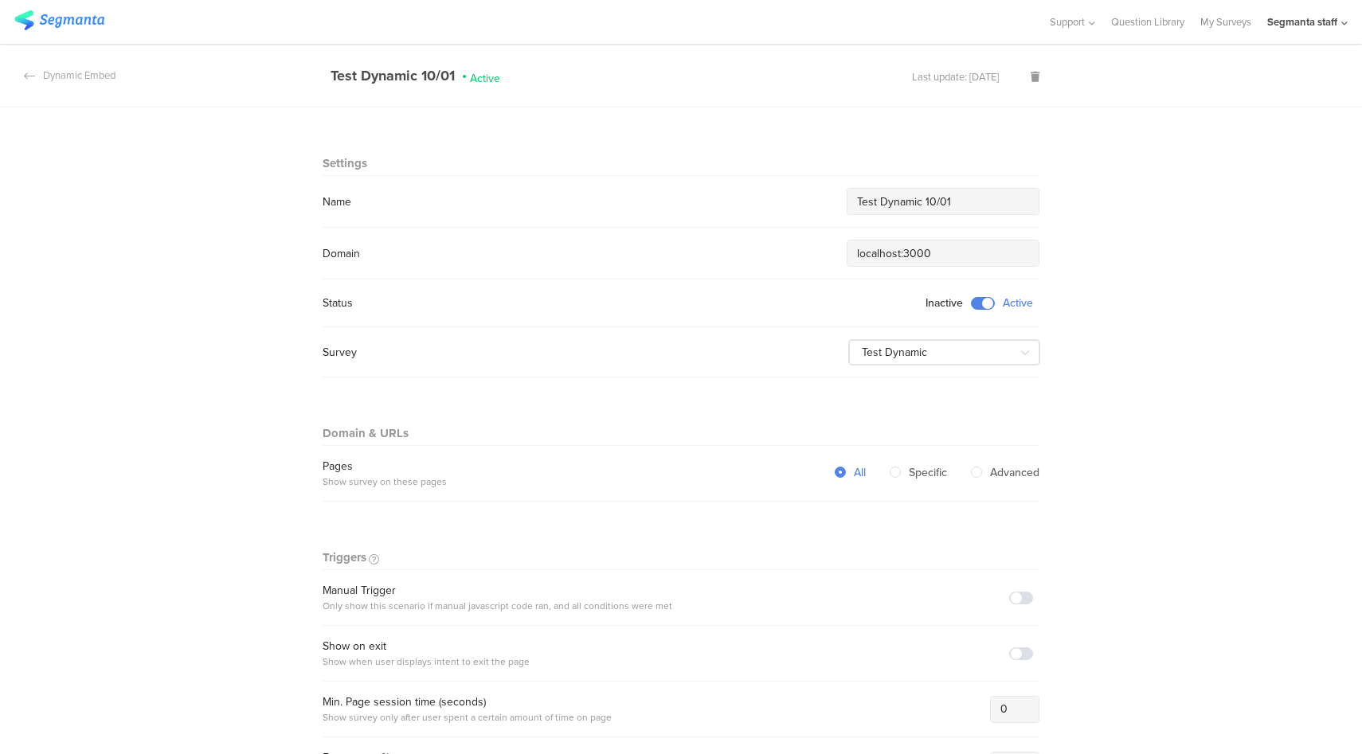
click at [976, 301] on span at bounding box center [983, 303] width 24 height 13
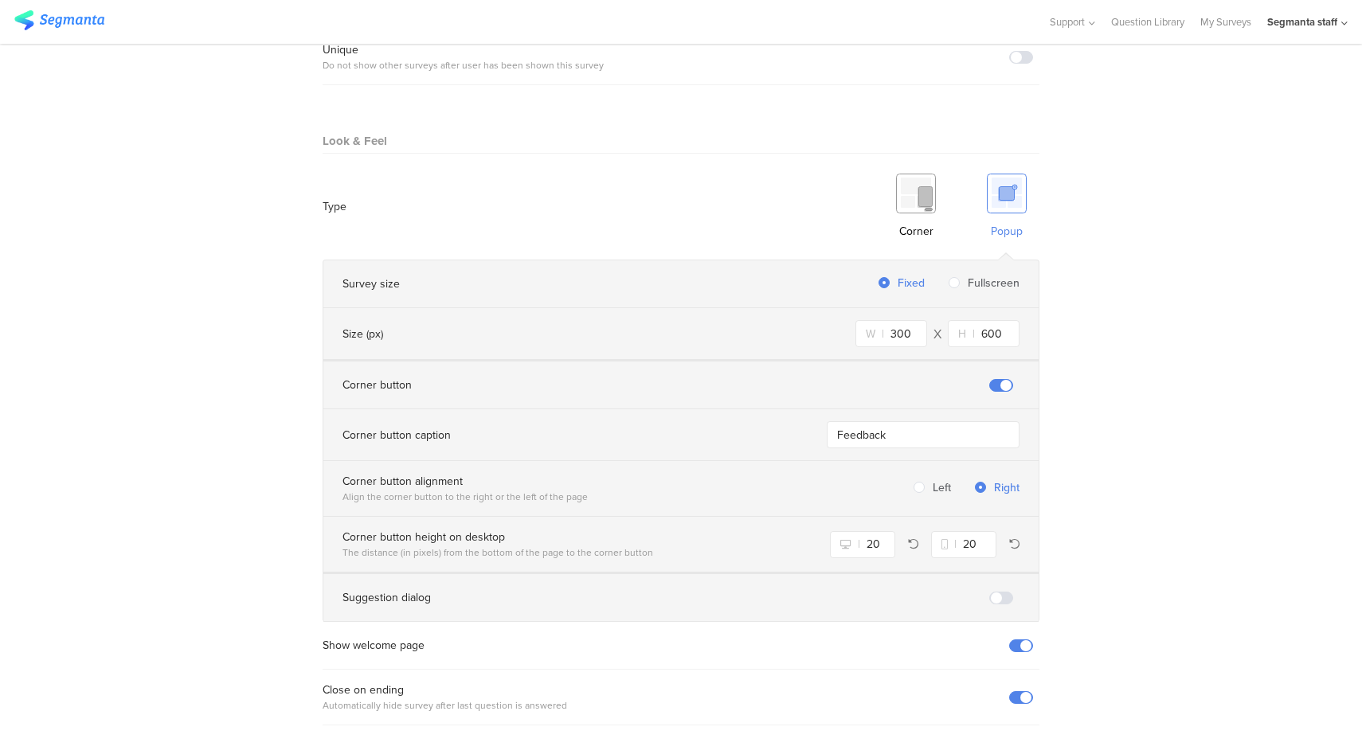
scroll to position [914, 0]
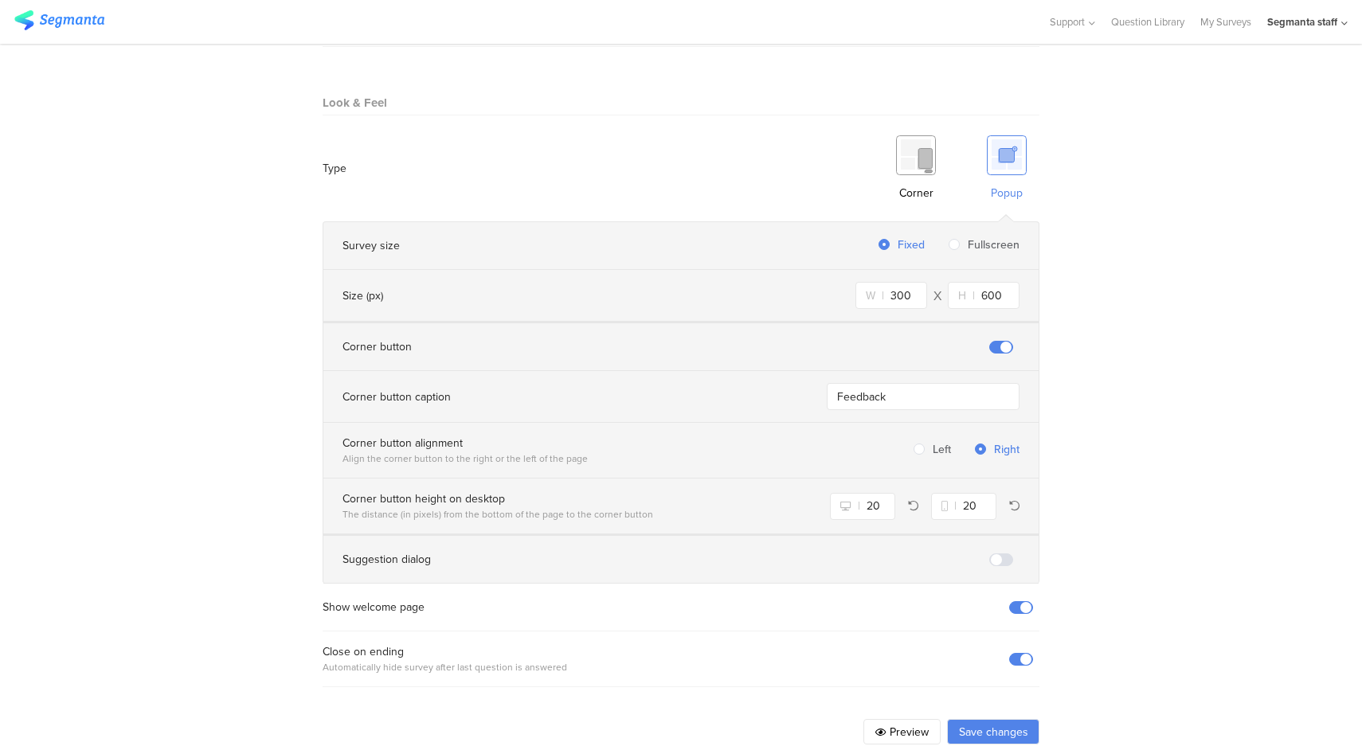
click at [980, 719] on button "Save changes" at bounding box center [993, 731] width 92 height 25
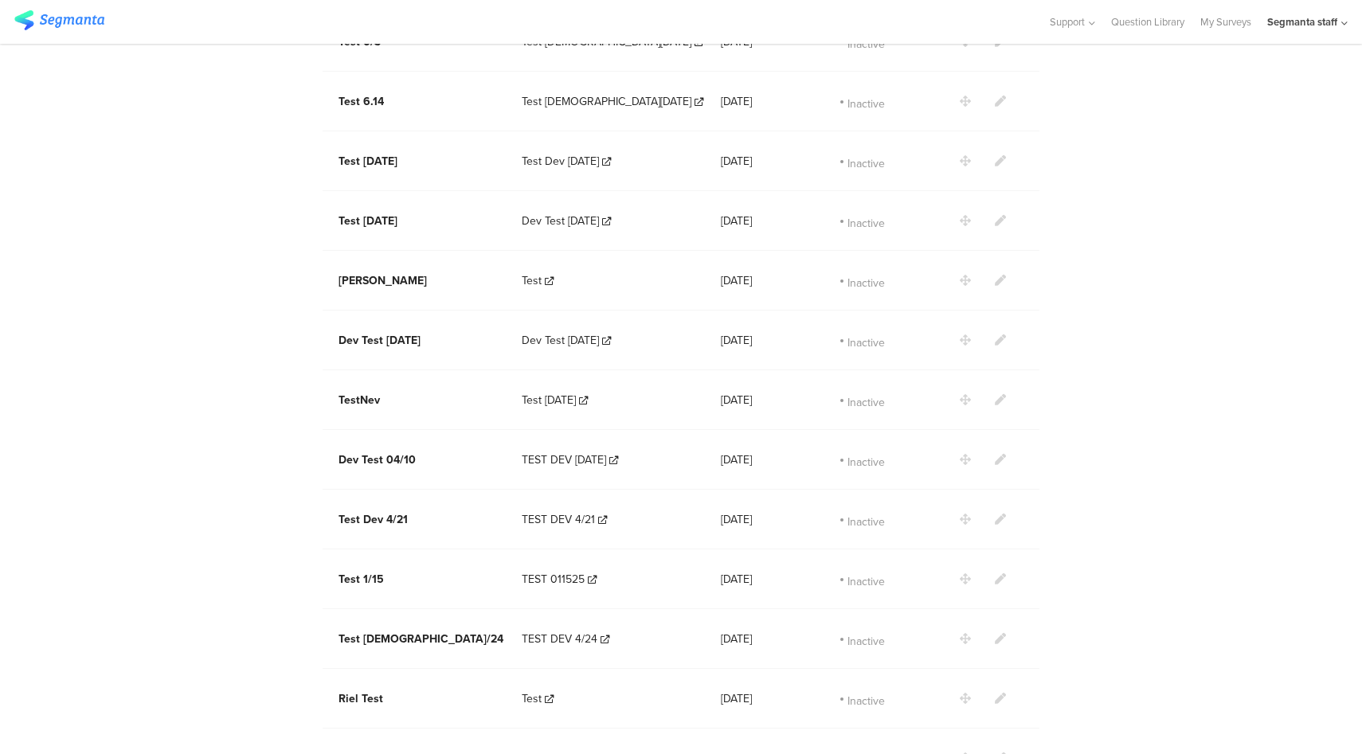
scroll to position [1838, 0]
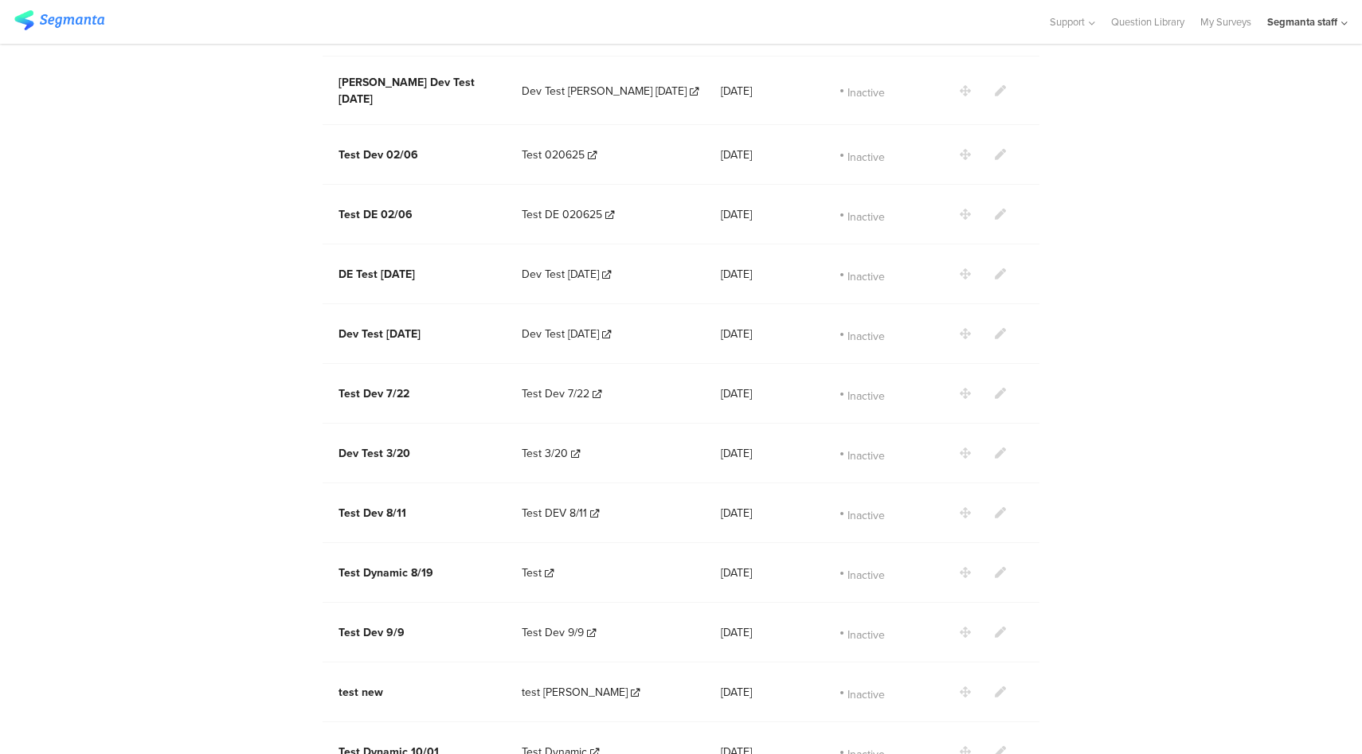
click at [995, 687] on icon at bounding box center [1000, 692] width 11 height 11
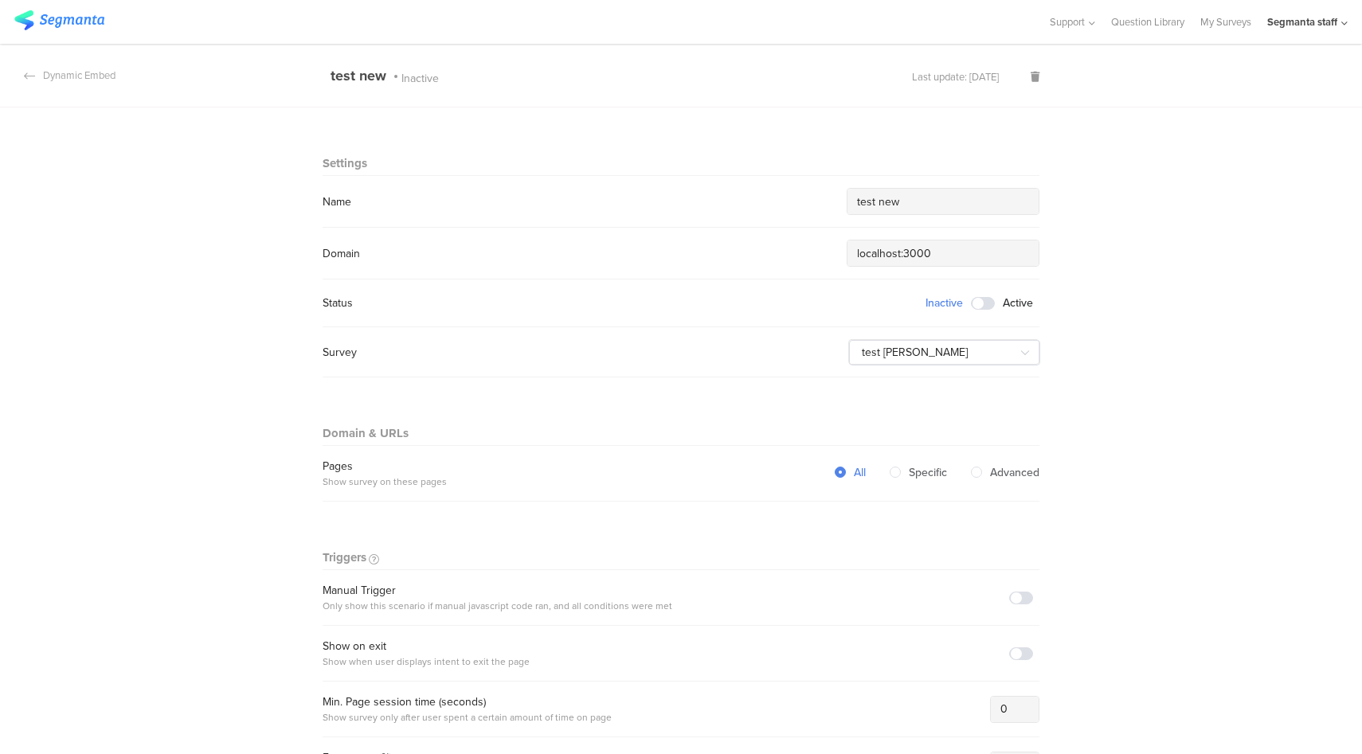
click at [981, 299] on span at bounding box center [983, 303] width 24 height 13
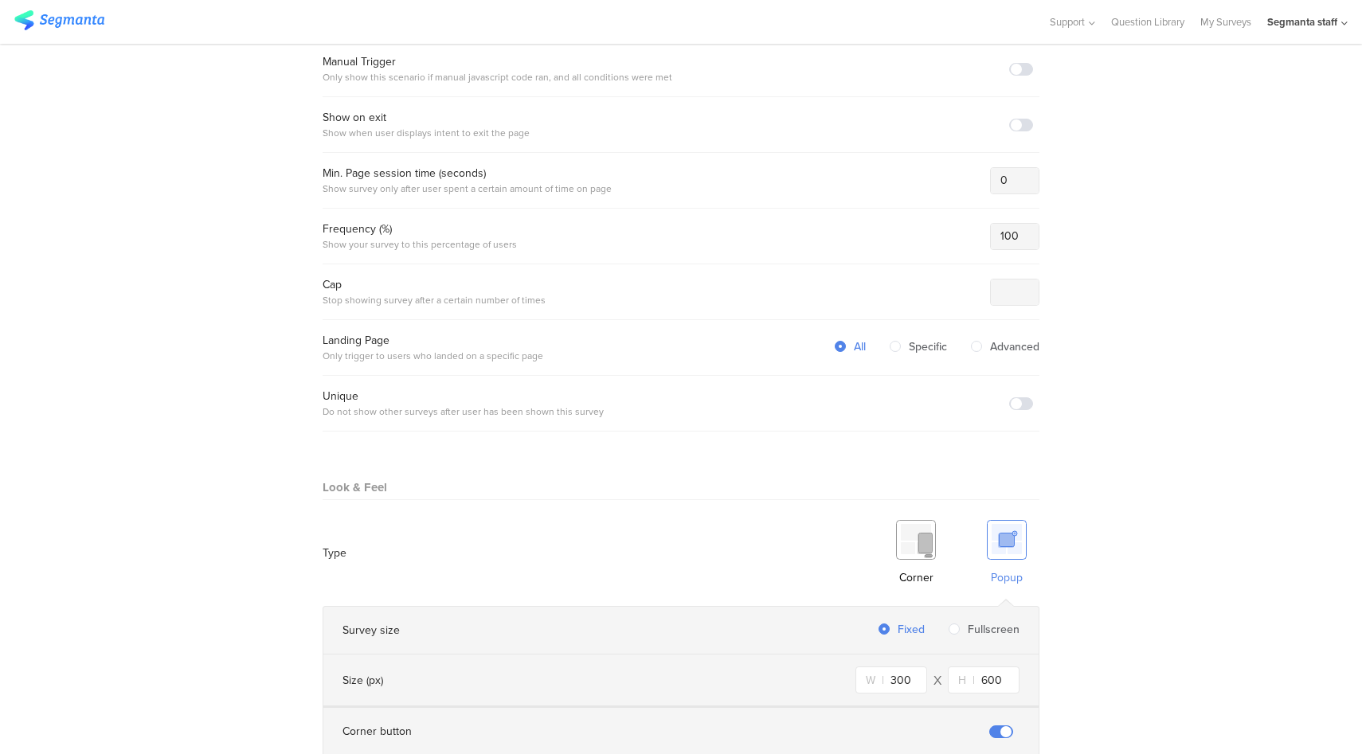
scroll to position [914, 0]
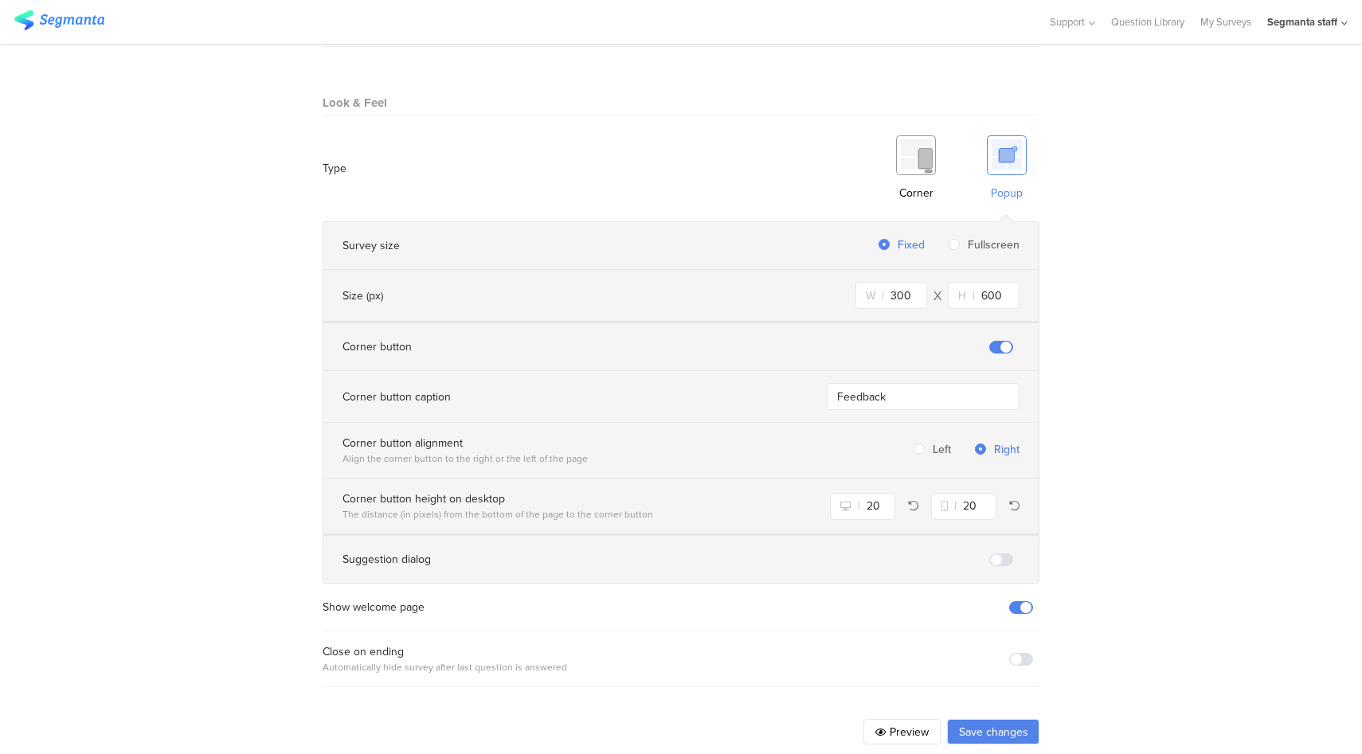
click at [1006, 720] on button "Save changes" at bounding box center [993, 731] width 92 height 25
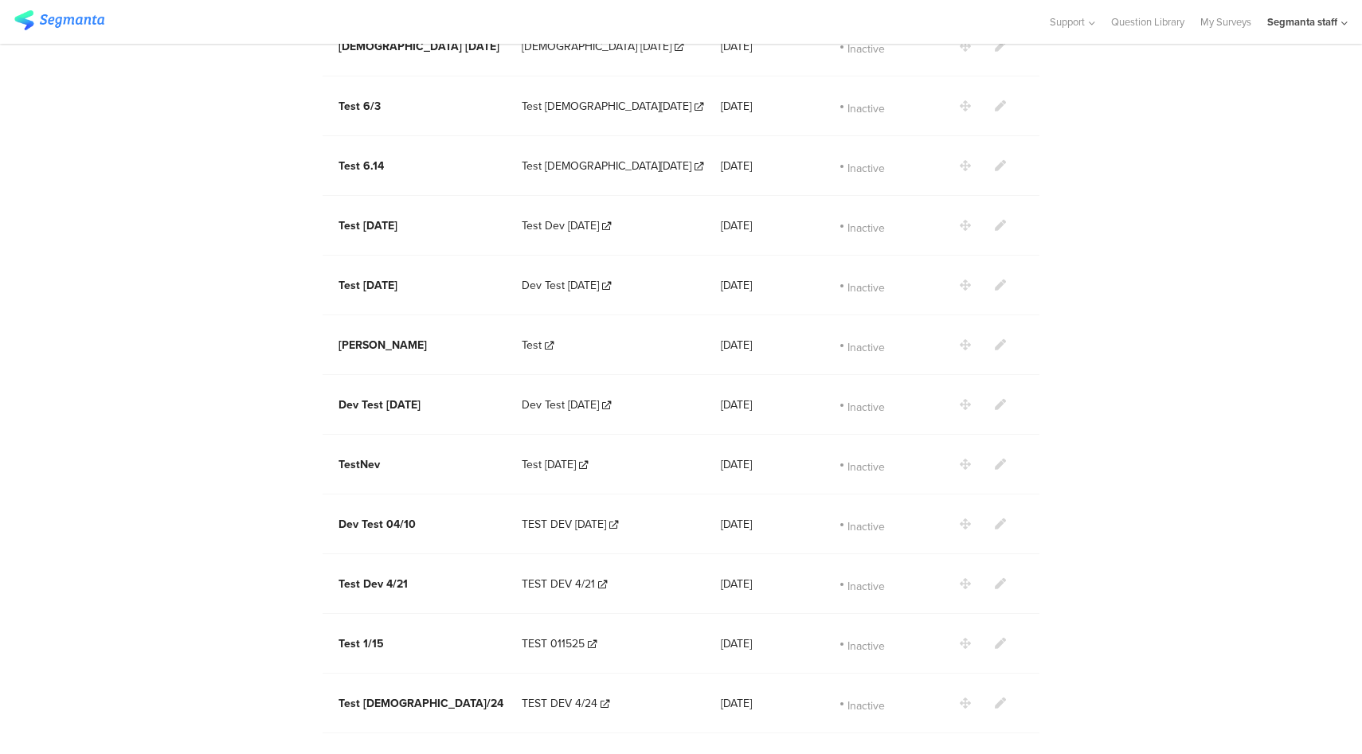
scroll to position [978, 0]
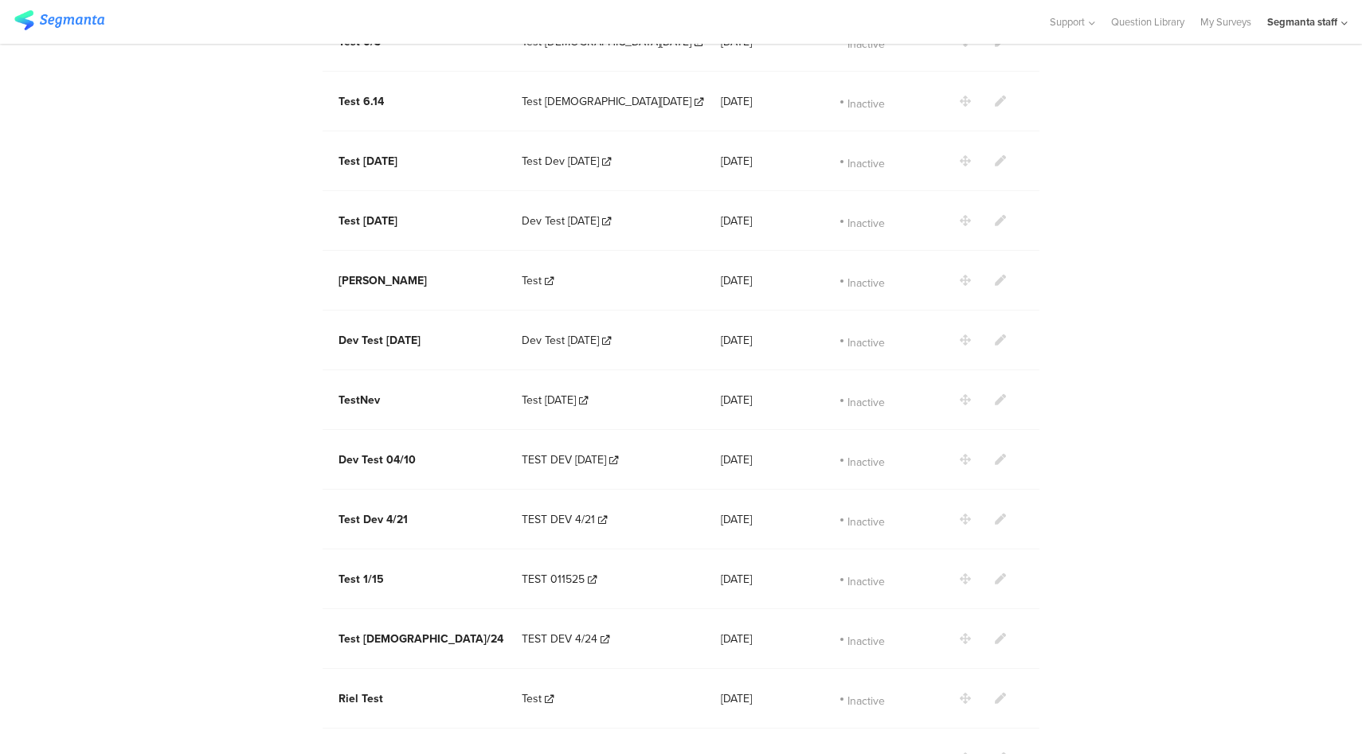
click at [1133, 338] on div "Dynamic Embed Code Dynamic Embed (localhost:3000) New scenario Scenario Survey …" at bounding box center [681, 394] width 1362 height 2528
click at [108, 148] on div "Dynamic Embed Code Dynamic Embed (localhost:3000) New scenario Scenario Survey …" at bounding box center [681, 394] width 1362 height 2528
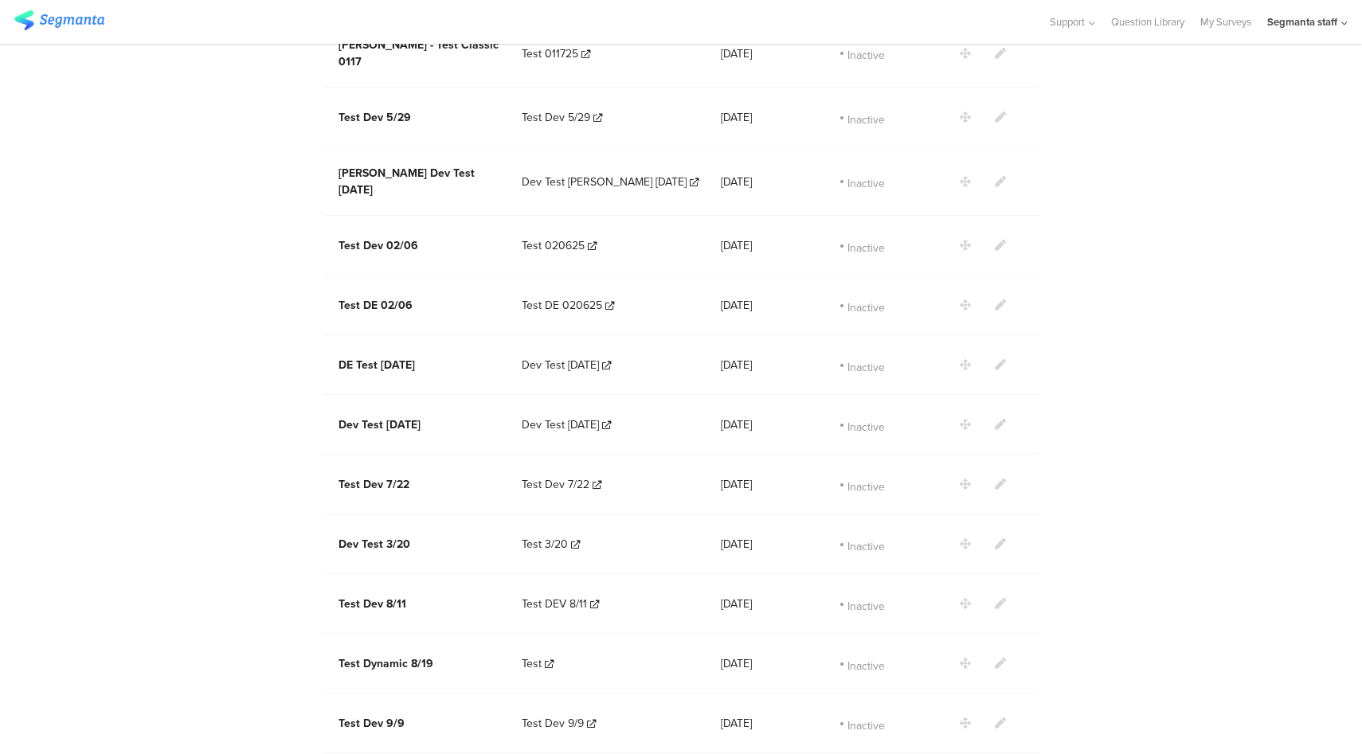
scroll to position [1838, 0]
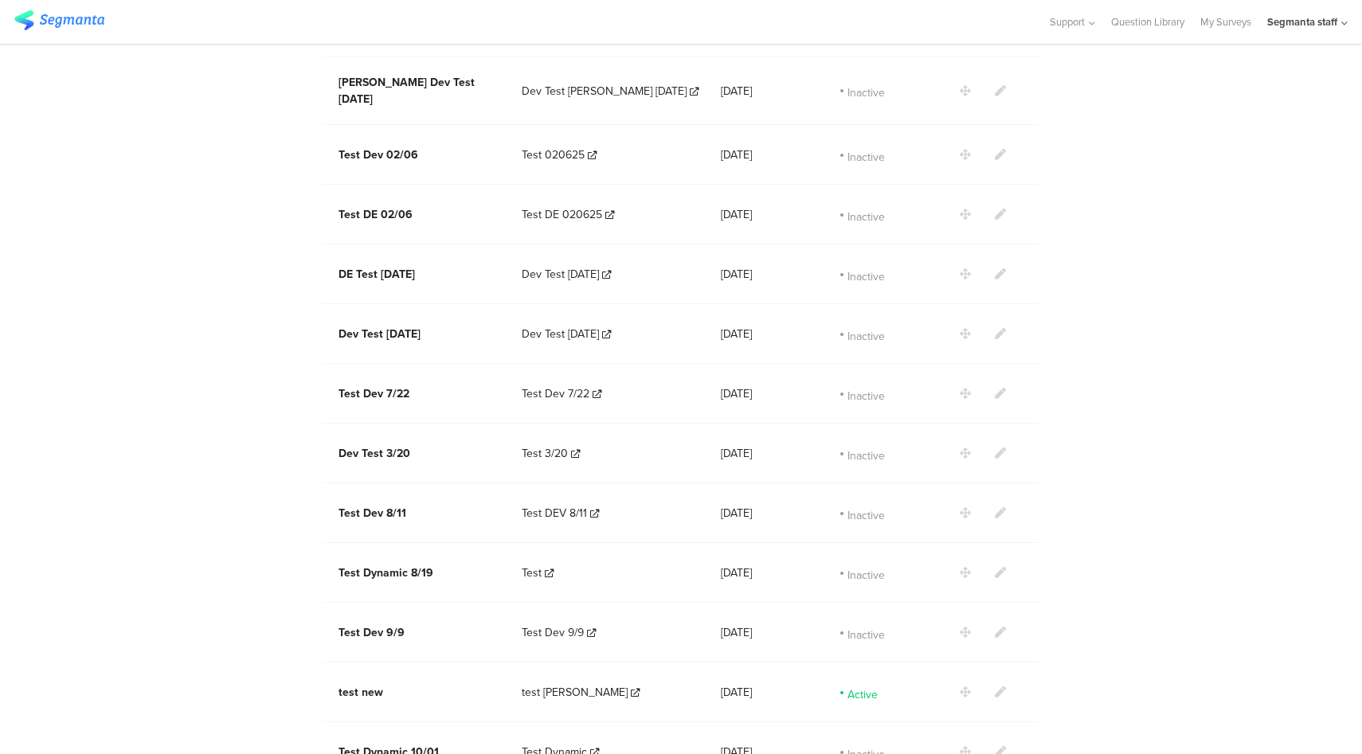
click at [995, 687] on icon at bounding box center [1000, 692] width 11 height 11
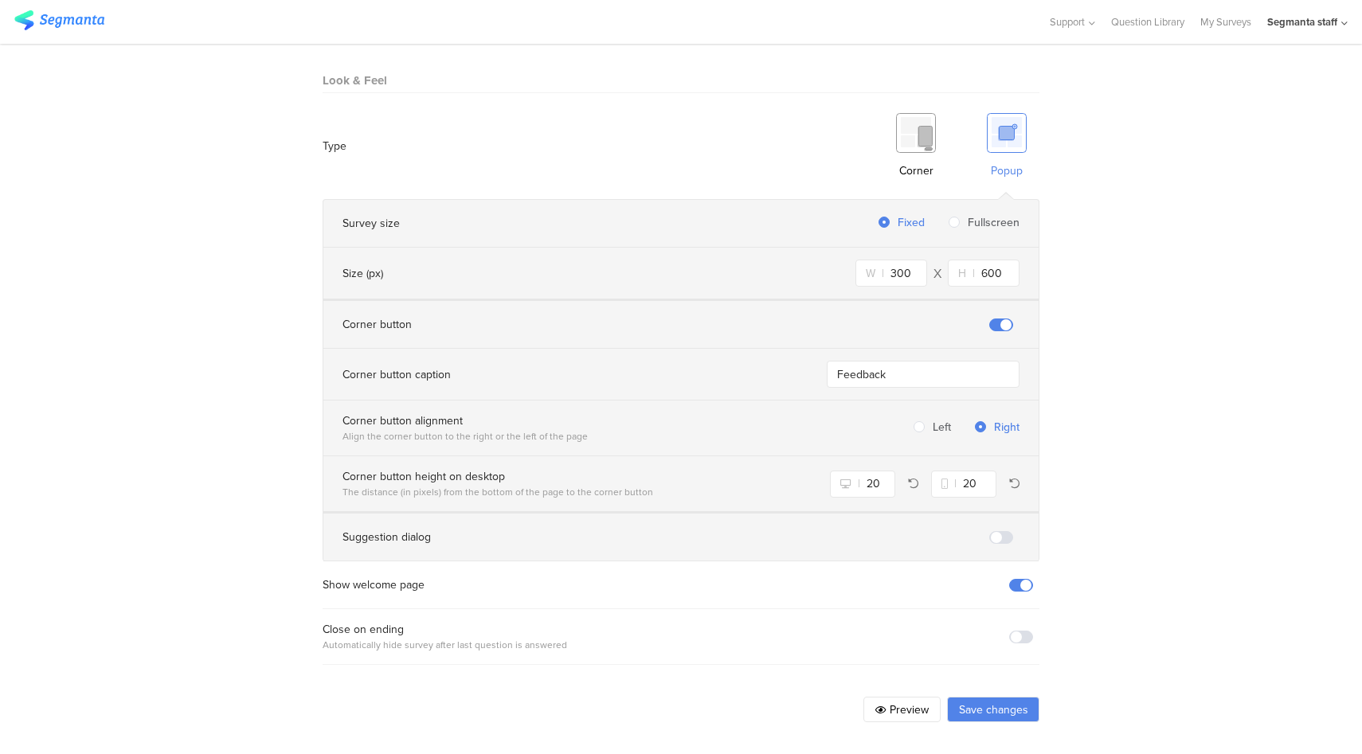
scroll to position [914, 0]
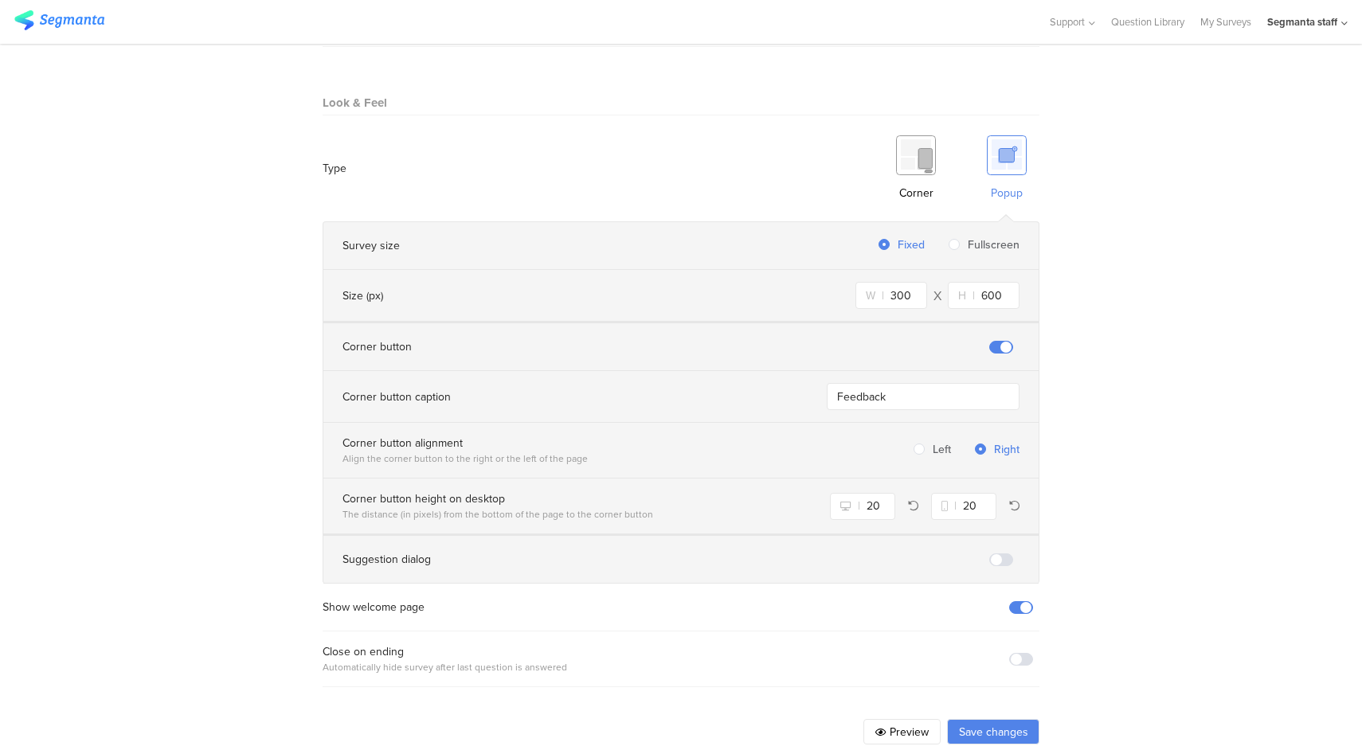
click at [1000, 554] on span at bounding box center [1001, 560] width 24 height 13
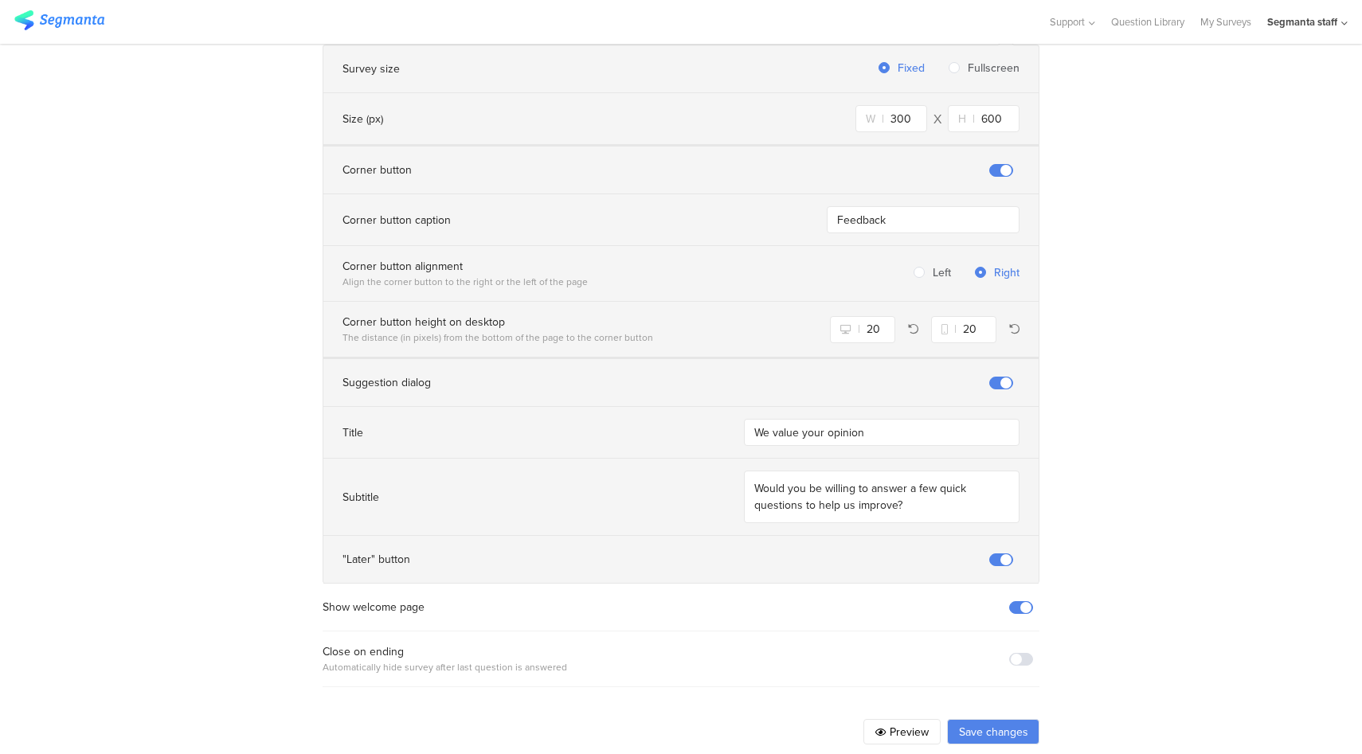
click at [999, 719] on button "Save changes" at bounding box center [993, 731] width 92 height 25
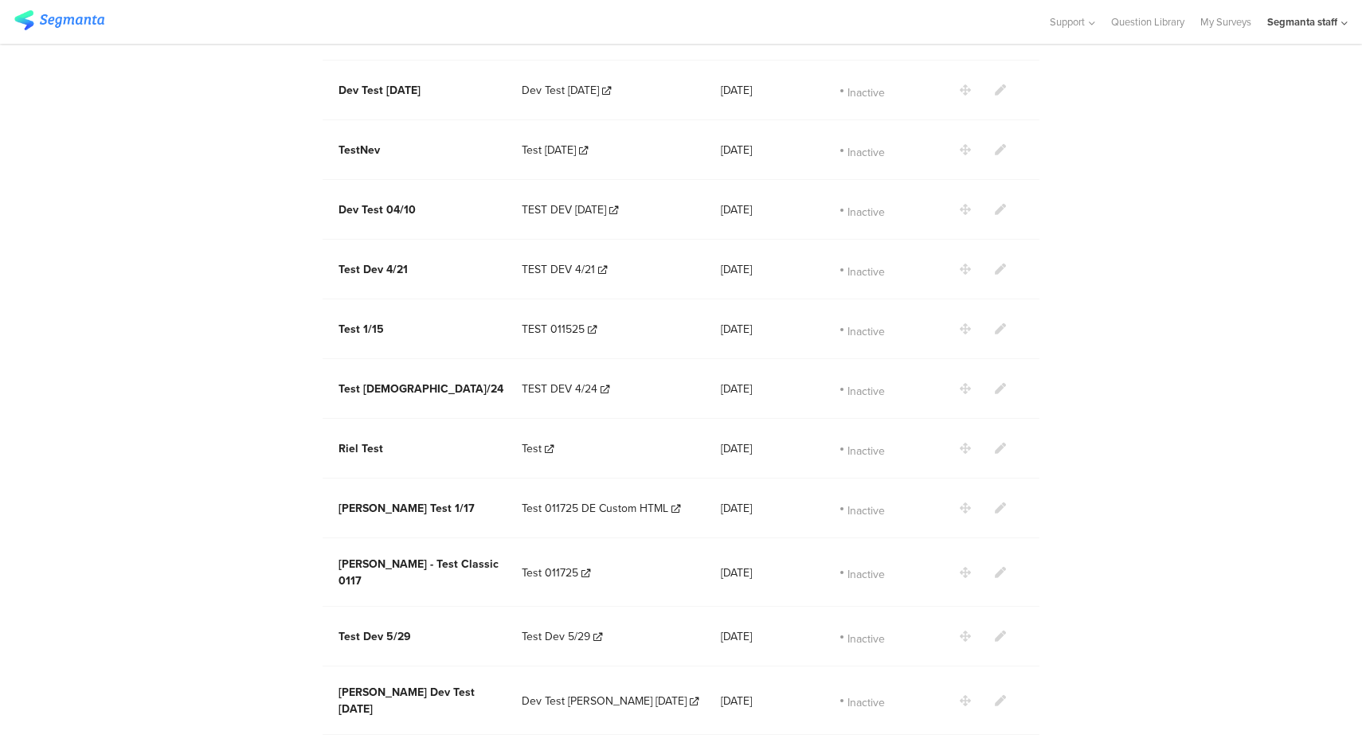
scroll to position [1838, 0]
